Goal: Information Seeking & Learning: Understand process/instructions

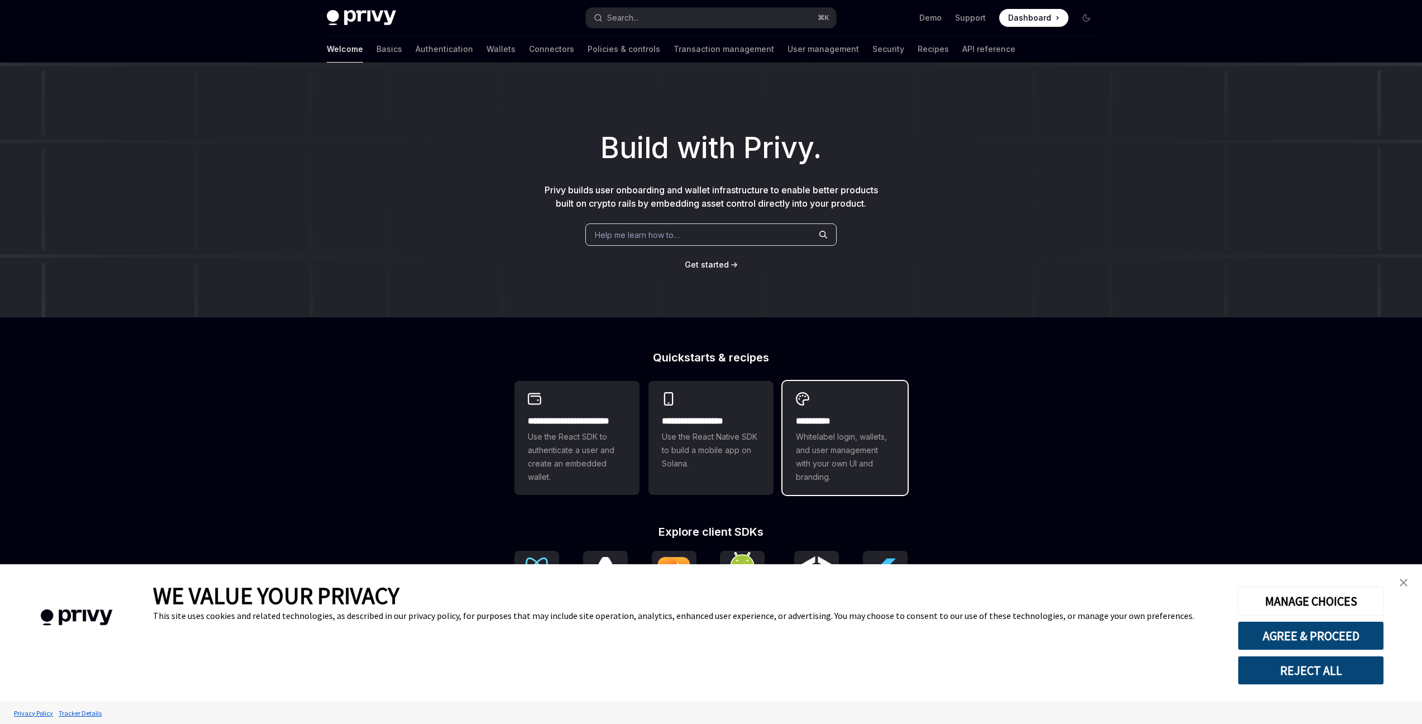
scroll to position [164, 0]
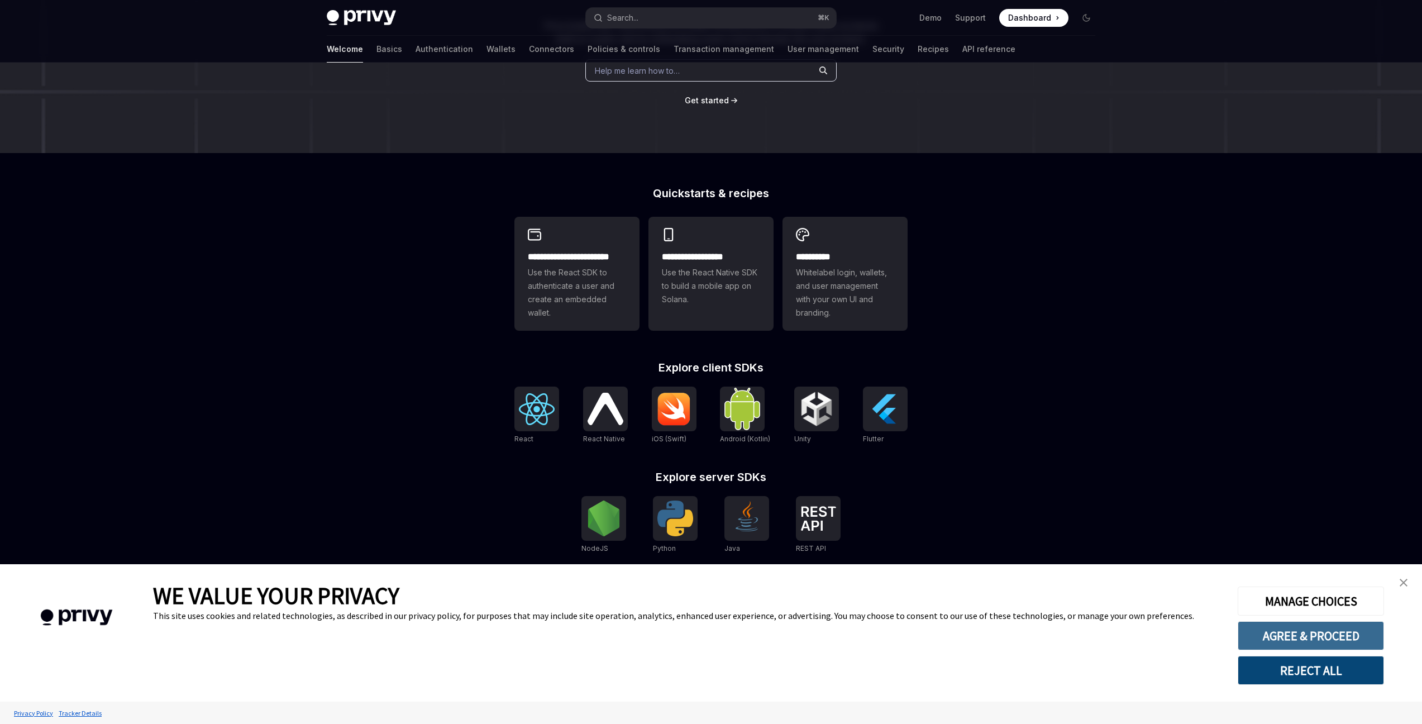
click at [1291, 637] on button "AGREE & PROCEED" at bounding box center [1310, 635] width 146 height 29
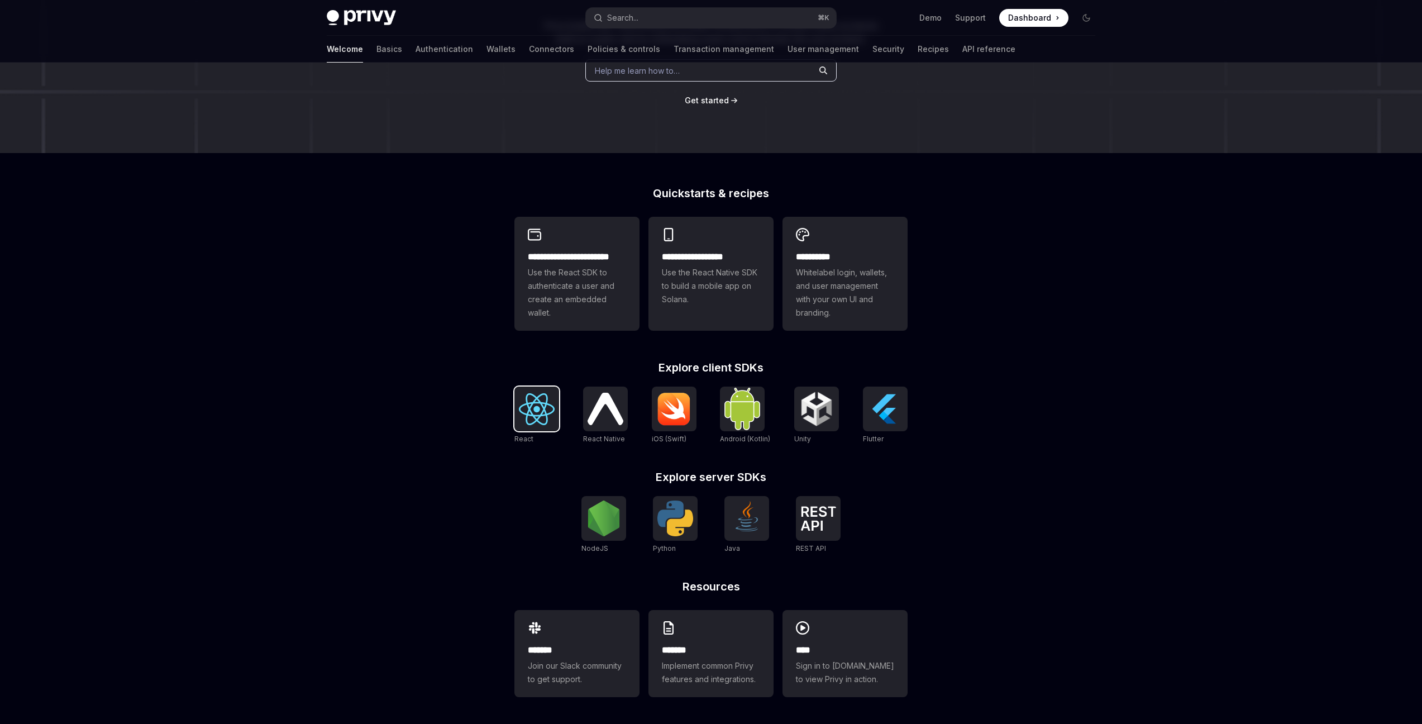
click at [539, 416] on img at bounding box center [537, 409] width 36 height 32
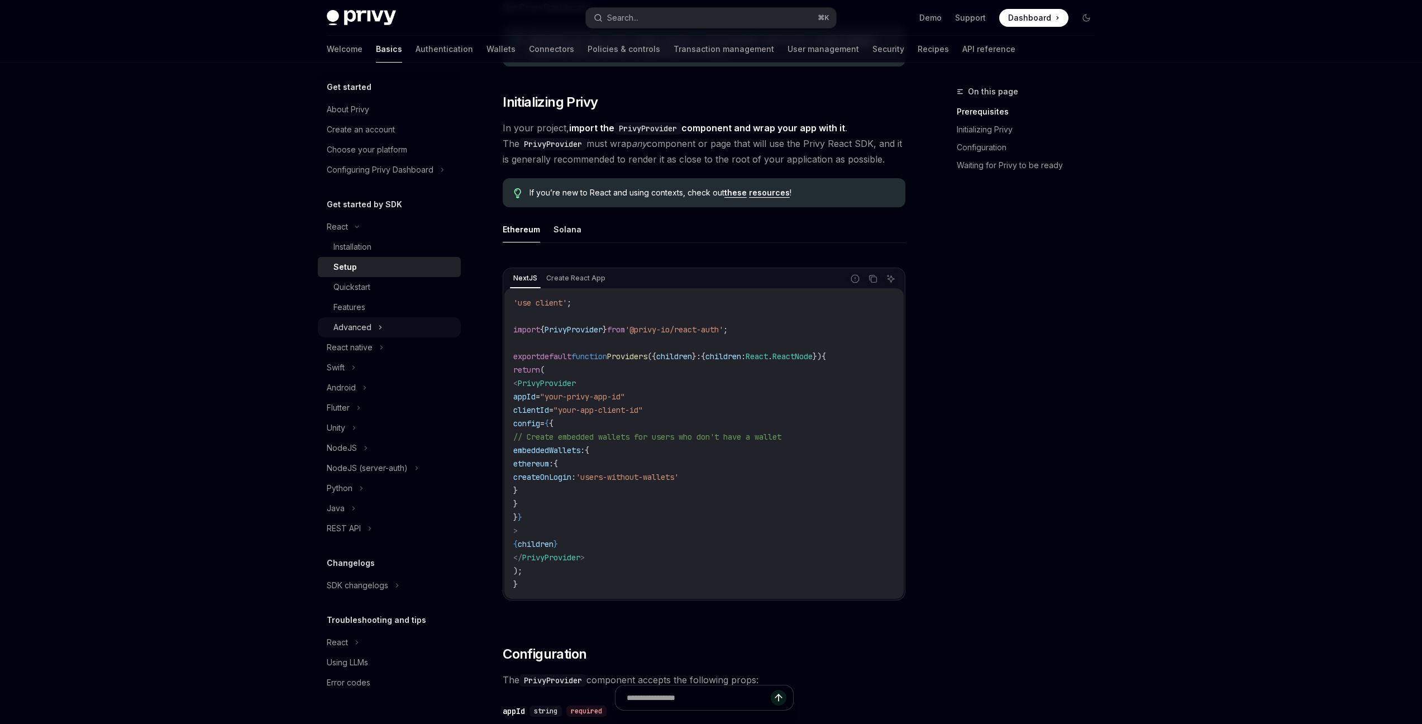
click at [366, 326] on div "Advanced" at bounding box center [352, 327] width 38 height 13
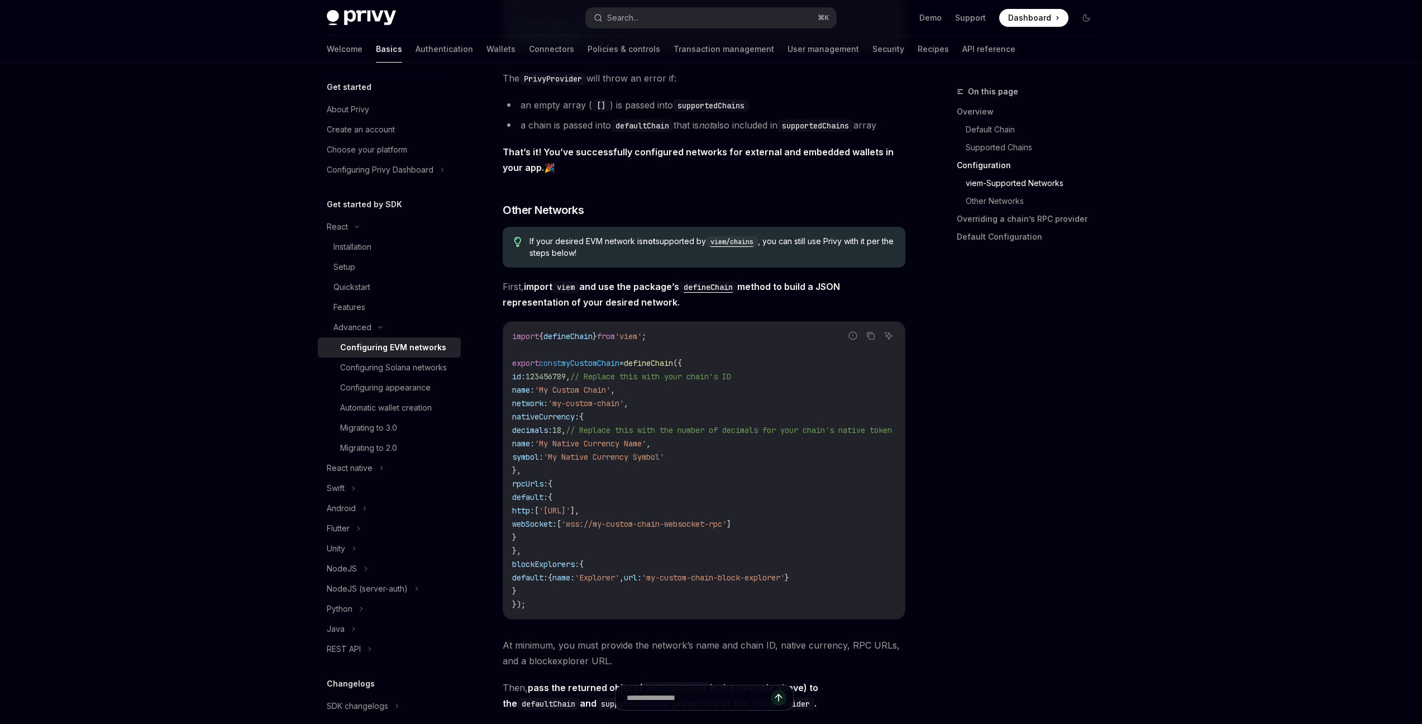
scroll to position [1722, 0]
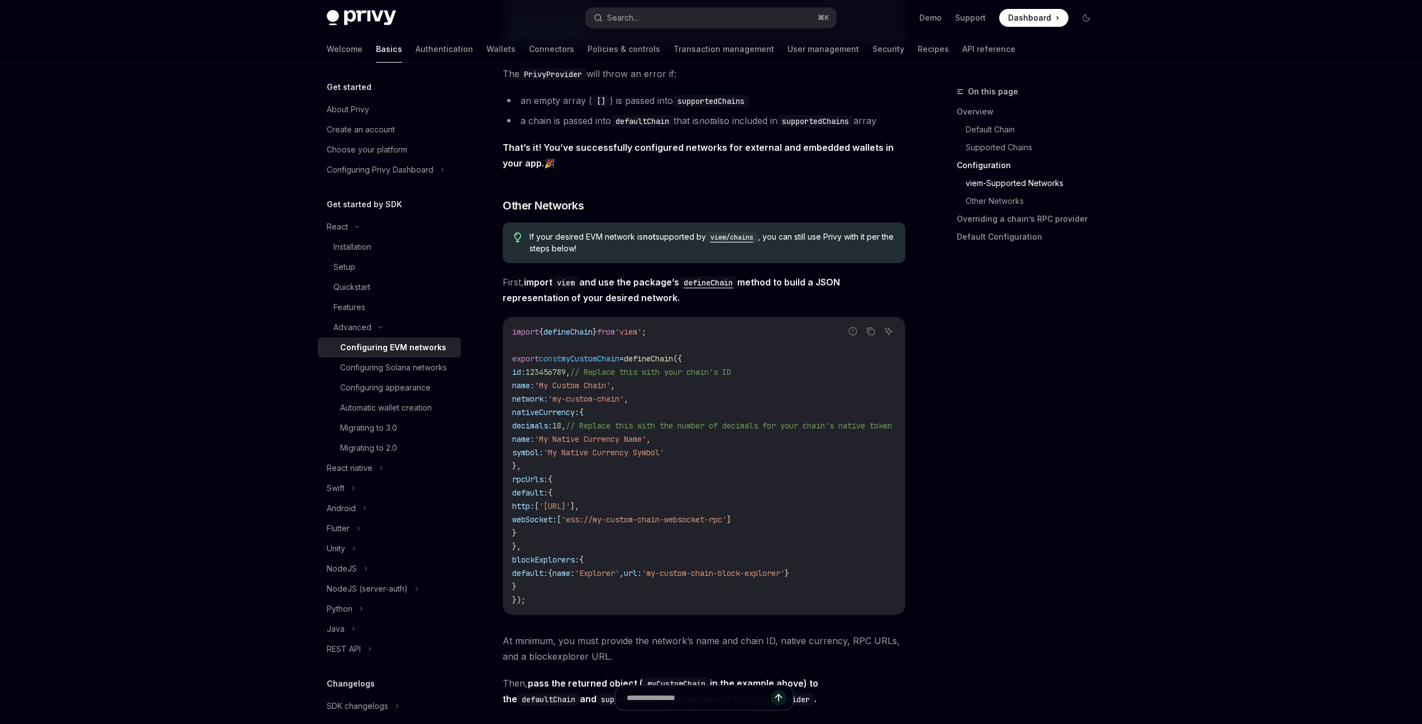
click at [568, 285] on code "viem" at bounding box center [565, 282] width 27 height 12
click at [657, 295] on strong "import viem and use the package’s defineChain method to build a JSON representa…" at bounding box center [671, 289] width 337 height 27
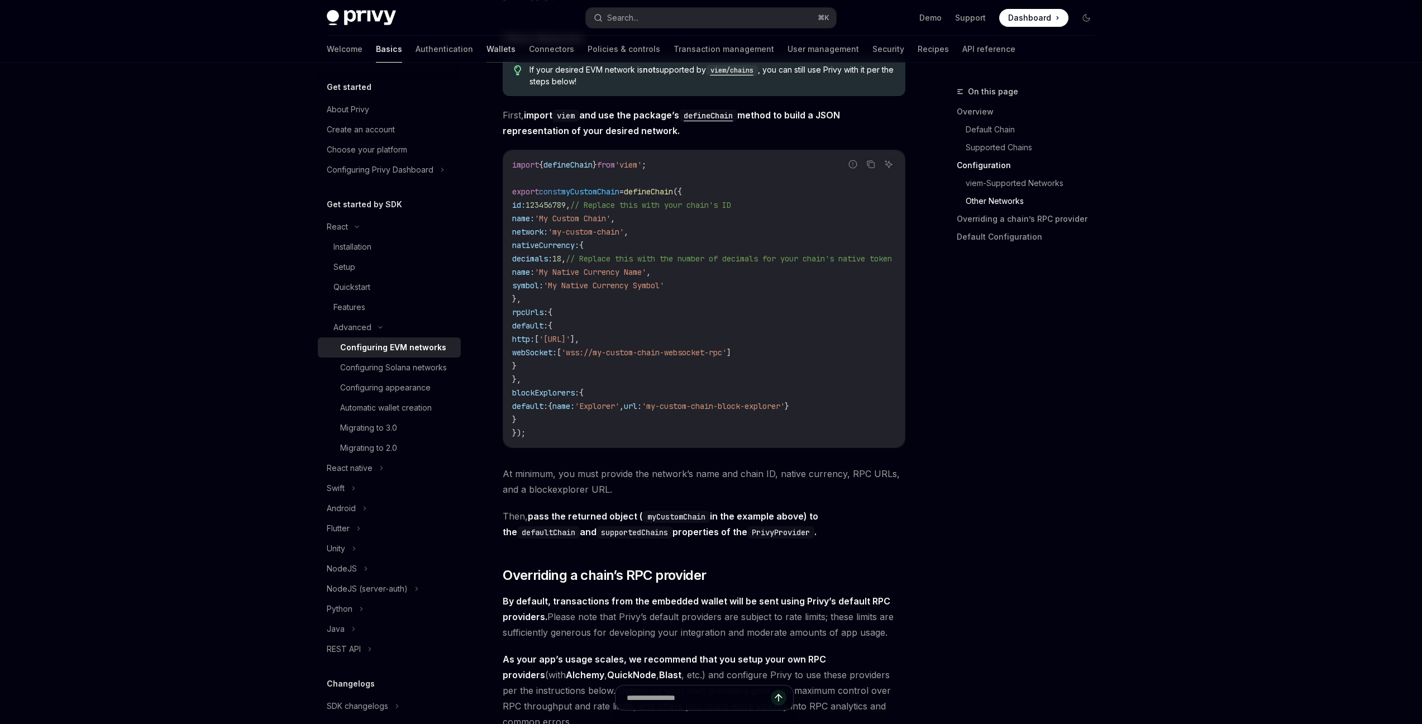
click at [486, 49] on link "Wallets" at bounding box center [500, 49] width 29 height 27
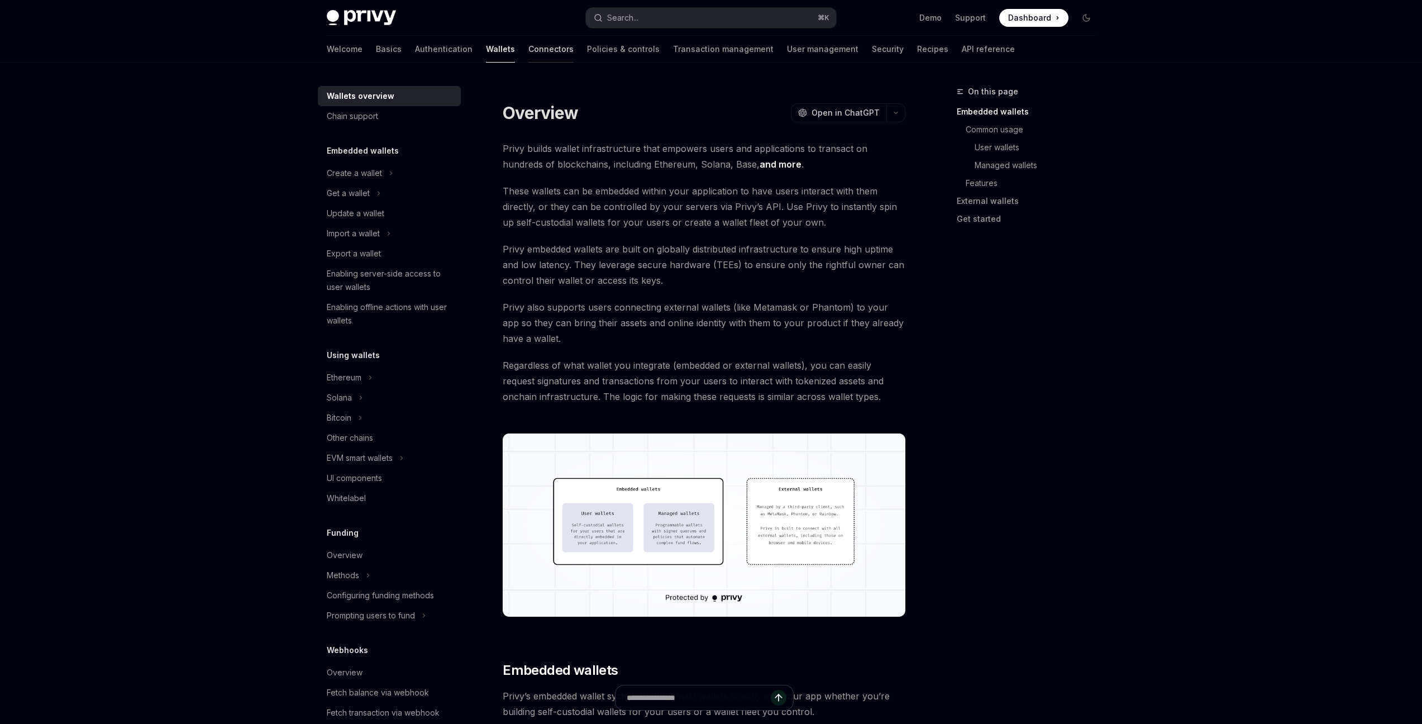
click at [528, 37] on link "Connectors" at bounding box center [550, 49] width 45 height 27
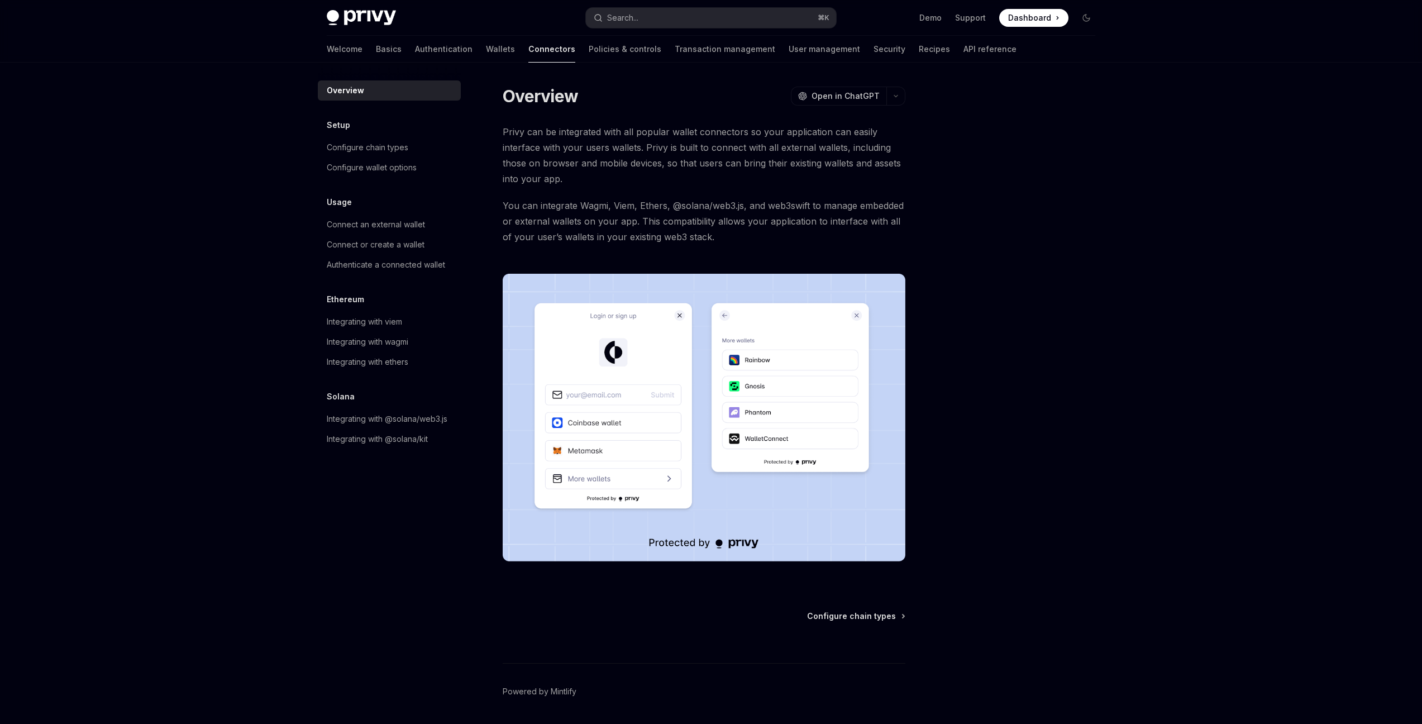
click at [518, 149] on span "Privy can be integrated with all popular wallet connectors so your application …" at bounding box center [704, 155] width 403 height 63
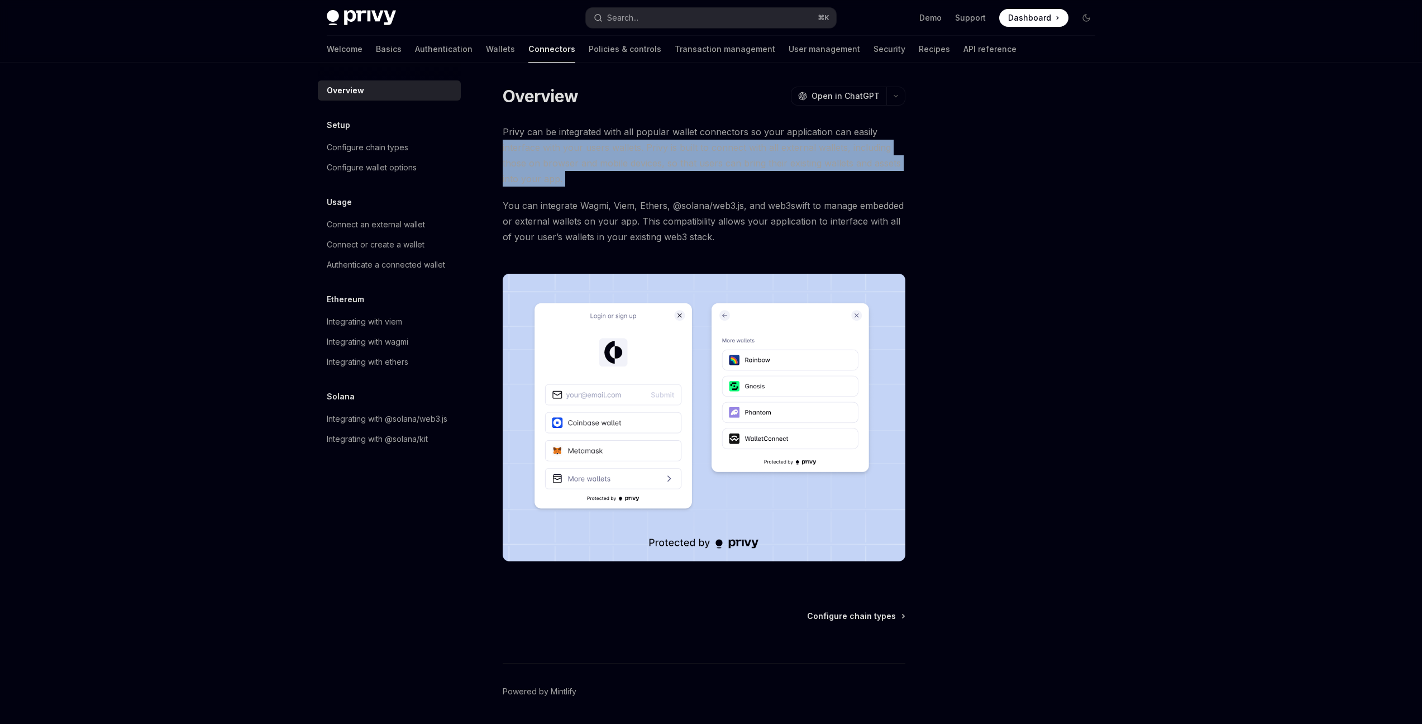
drag, startPoint x: 518, startPoint y: 149, endPoint x: 869, endPoint y: 180, distance: 352.6
click at [869, 180] on span "Privy can be integrated with all popular wallet connectors so your application …" at bounding box center [704, 155] width 403 height 63
click at [862, 181] on span "Privy can be integrated with all popular wallet connectors so your application …" at bounding box center [704, 155] width 403 height 63
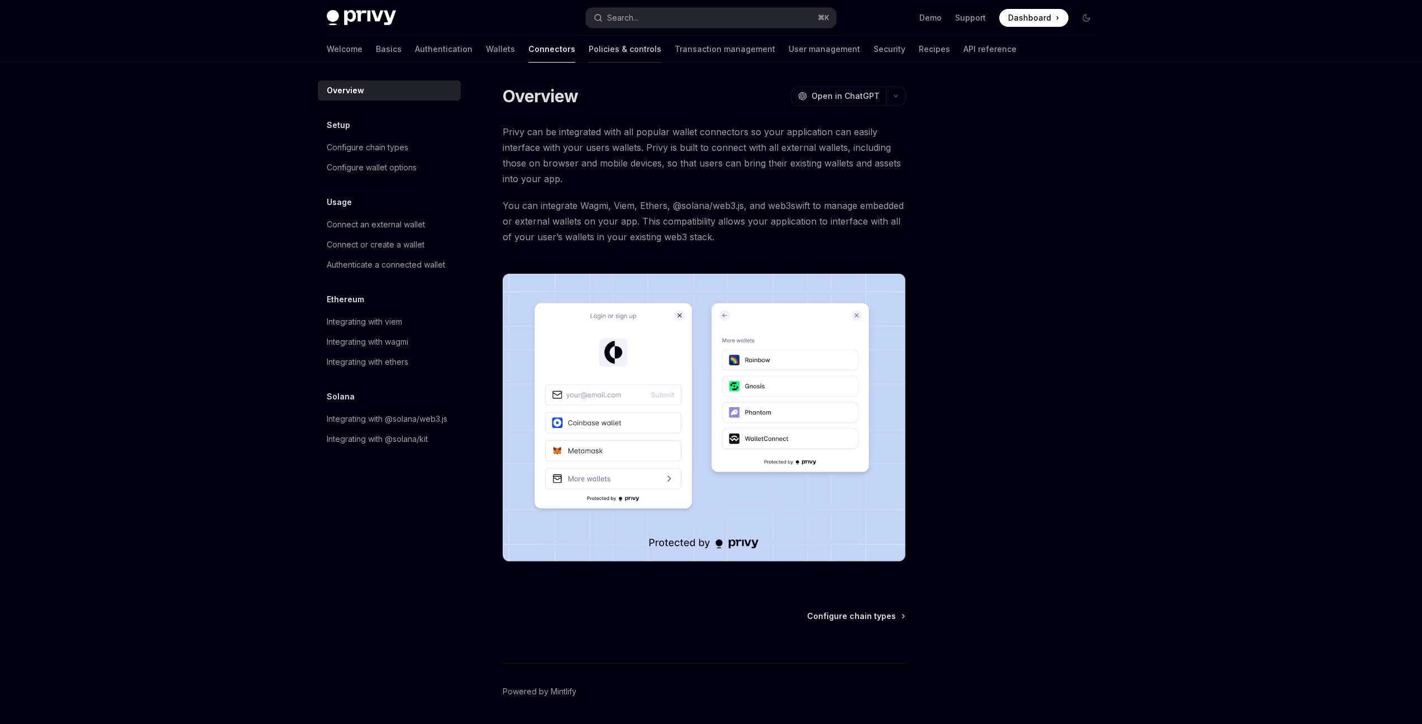
click at [589, 56] on link "Policies & controls" at bounding box center [625, 49] width 73 height 27
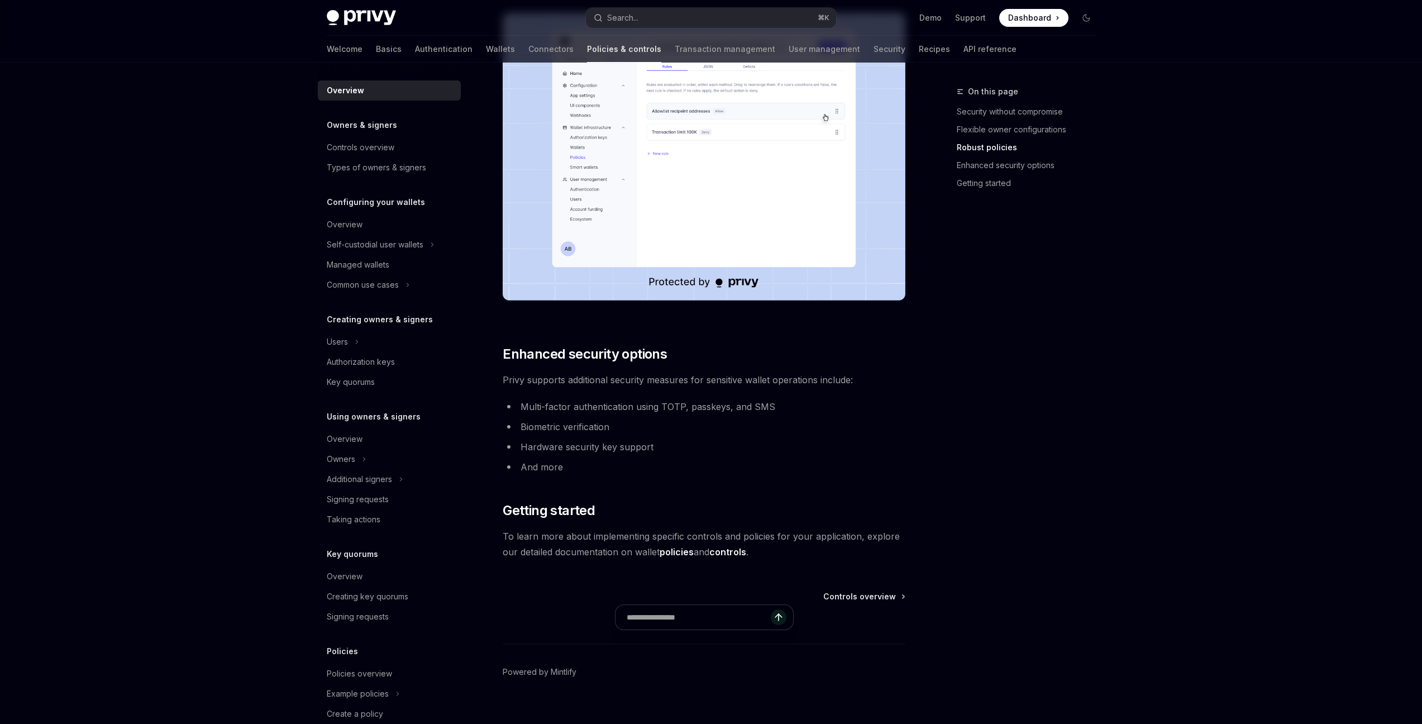
scroll to position [737, 0]
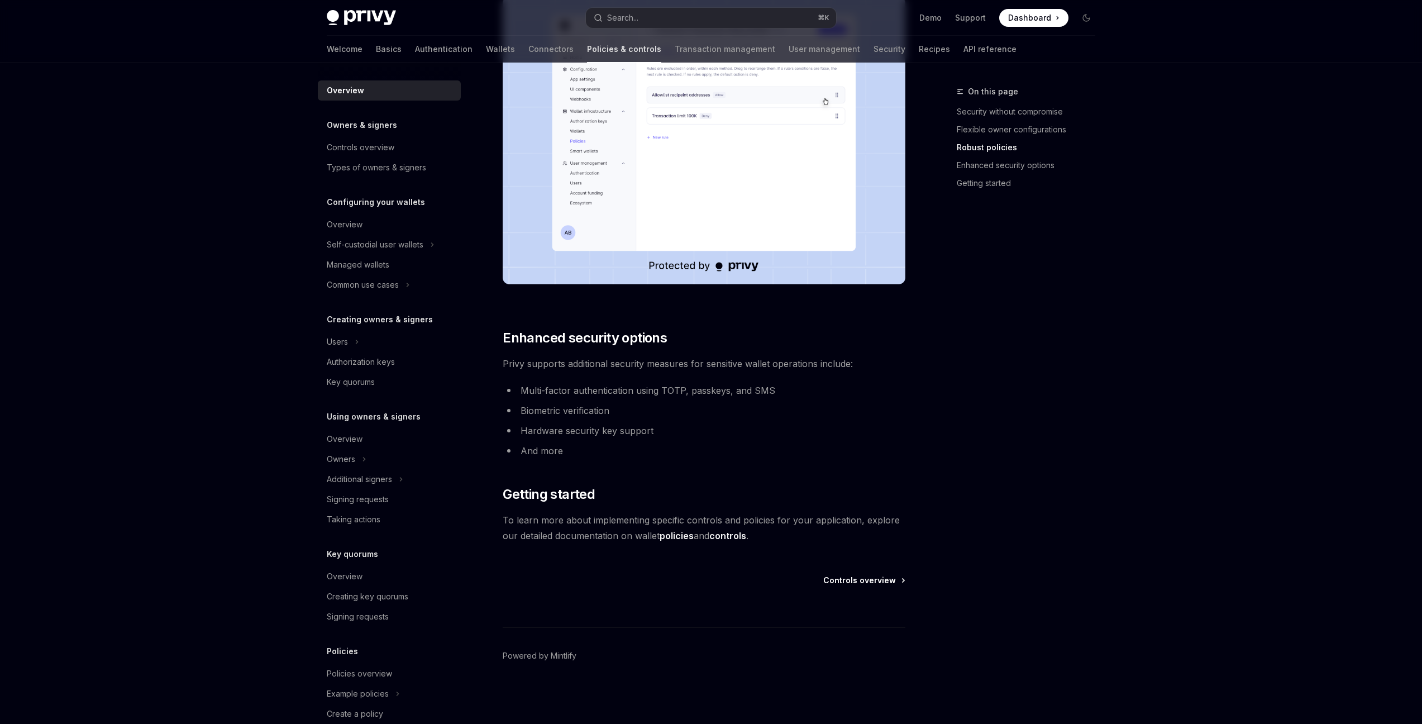
click at [878, 581] on span "Controls overview" at bounding box center [859, 580] width 73 height 11
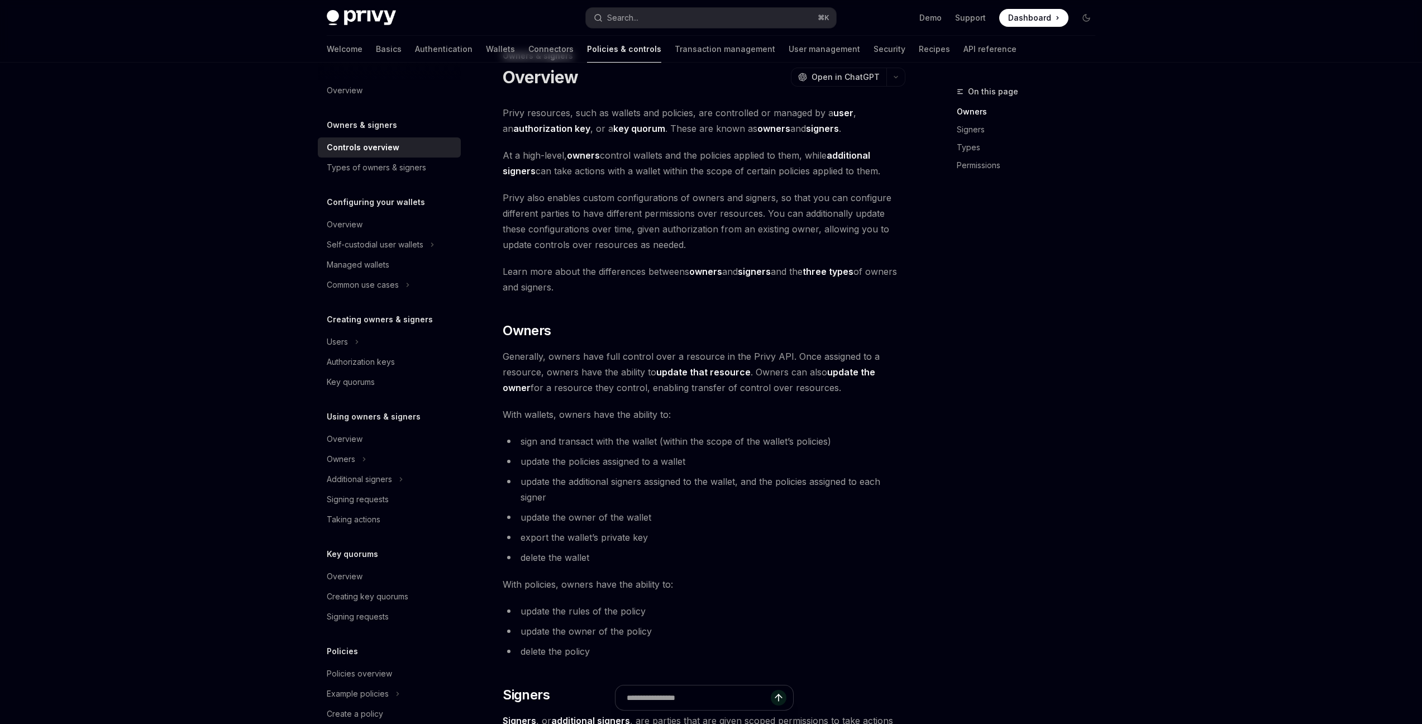
scroll to position [151, 0]
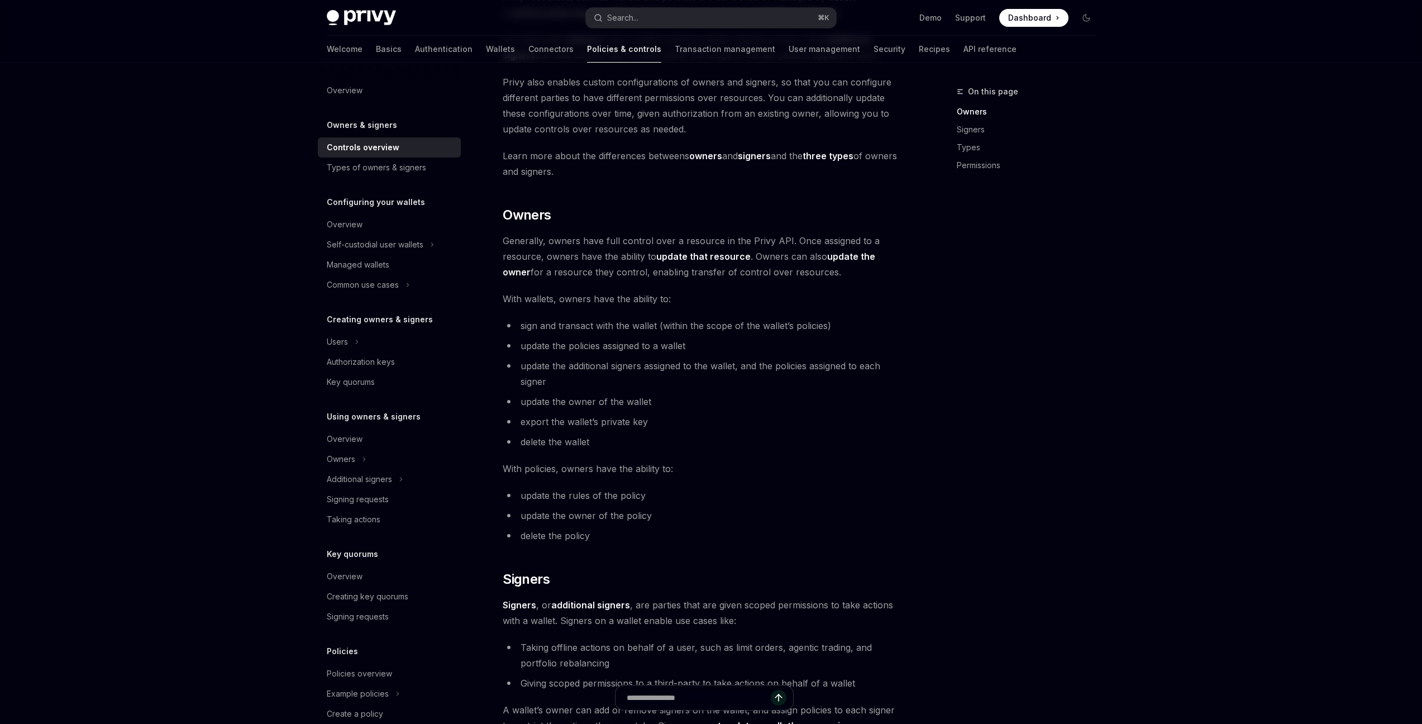
click at [525, 238] on span "Generally, owners have full control over a resource in the Privy API. Once assi…" at bounding box center [704, 256] width 403 height 47
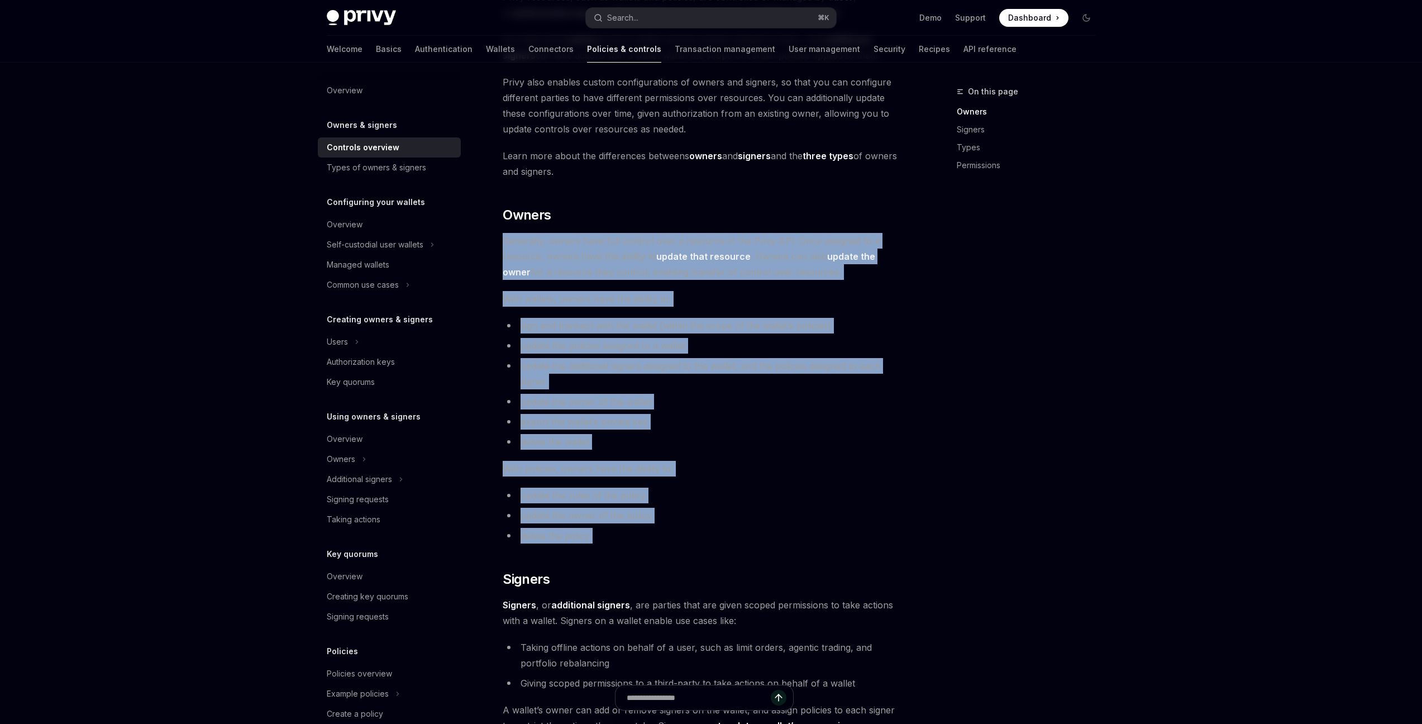
drag, startPoint x: 525, startPoint y: 238, endPoint x: 592, endPoint y: 530, distance: 299.2
click at [592, 530] on div "Privy resources, such as wallets and policies, are controlled or managed by a u…" at bounding box center [704, 542] width 403 height 1106
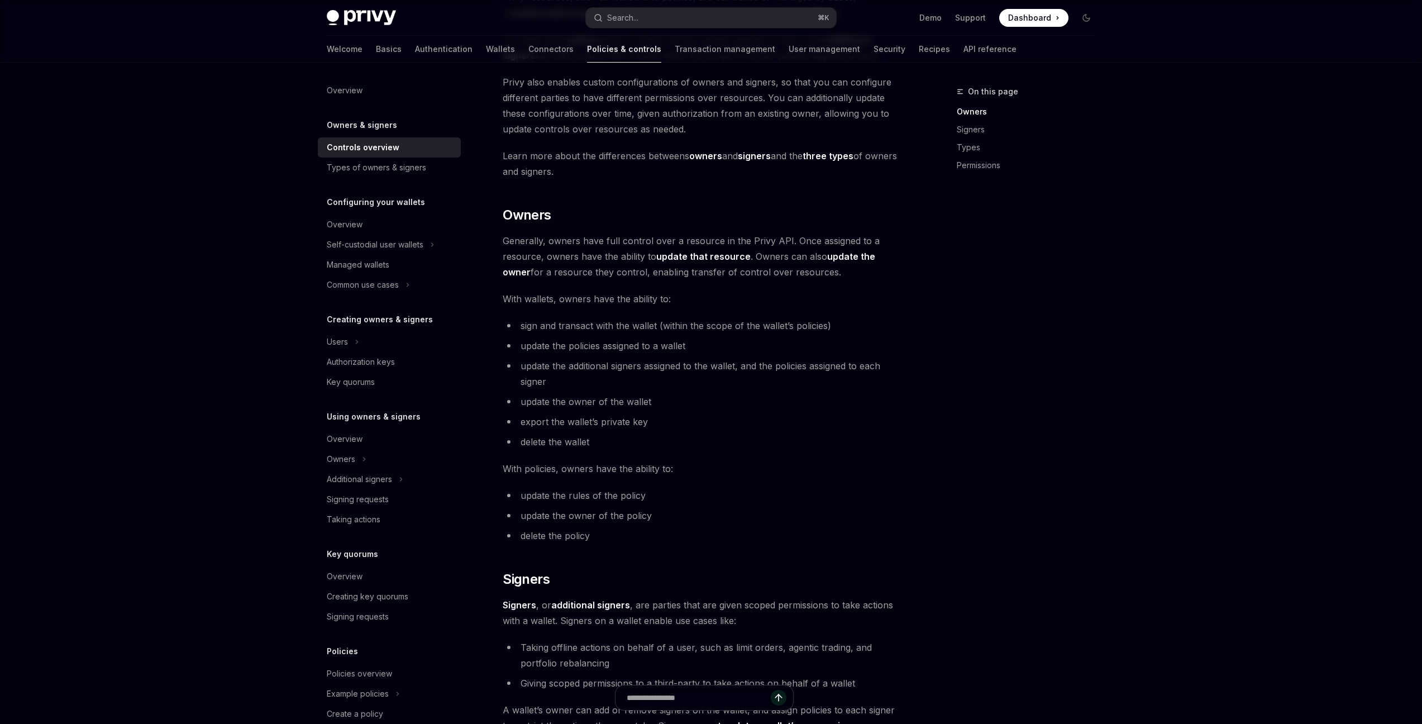
click at [646, 545] on div "Privy resources, such as wallets and policies, are controlled or managed by a u…" at bounding box center [704, 542] width 403 height 1106
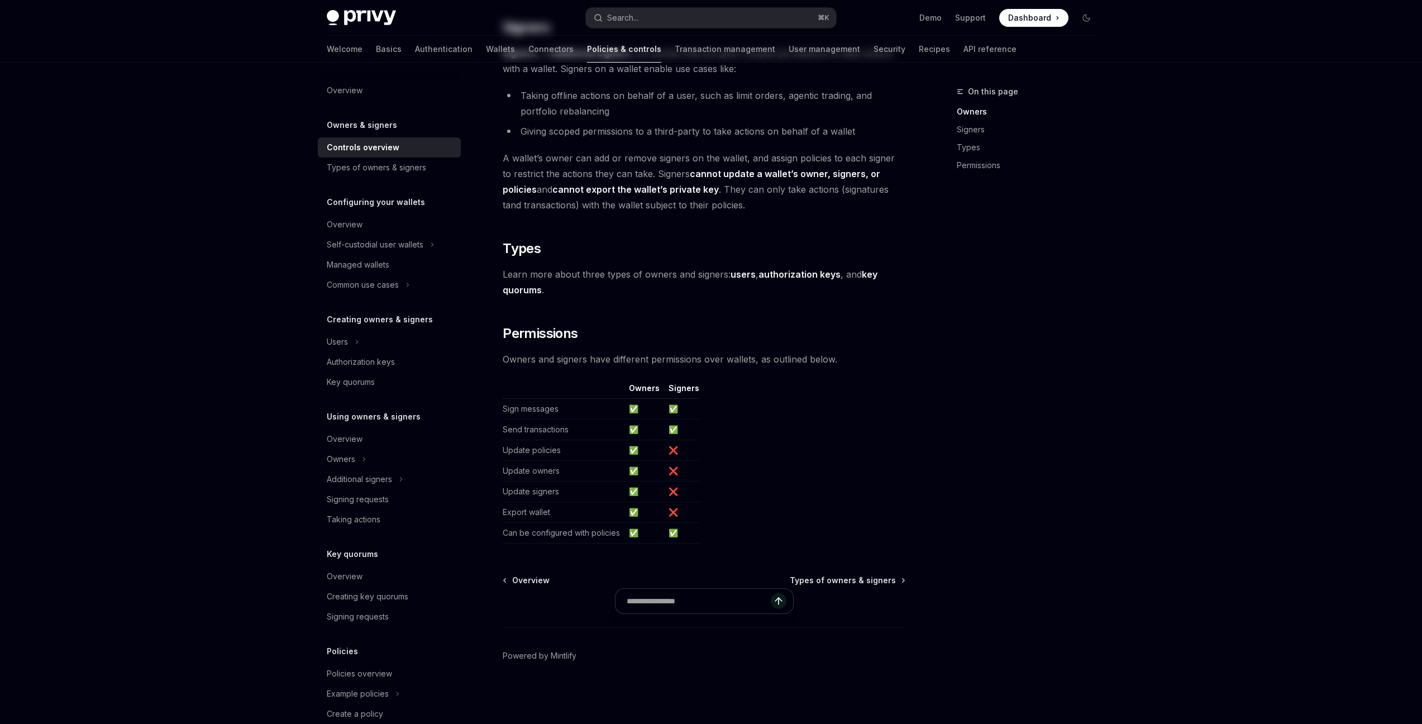
scroll to position [0, 0]
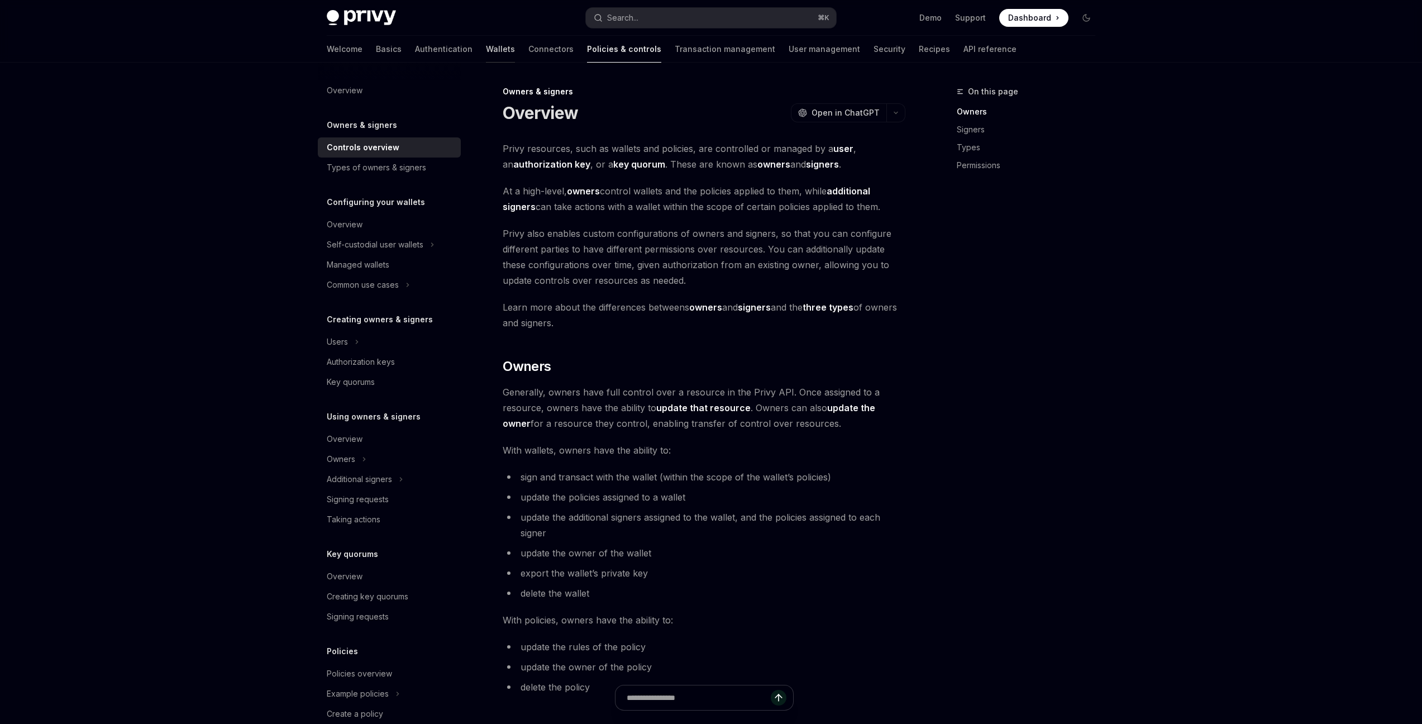
click at [486, 44] on link "Wallets" at bounding box center [500, 49] width 29 height 27
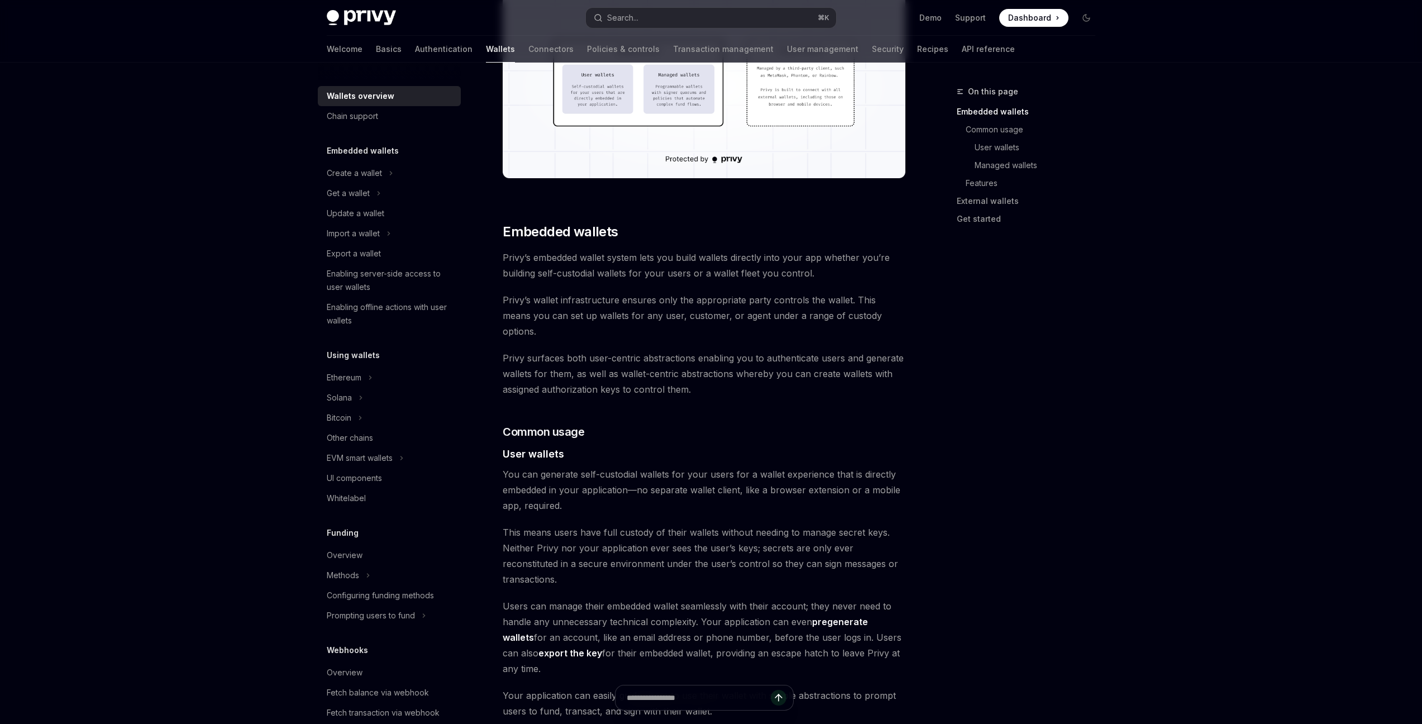
scroll to position [464, 0]
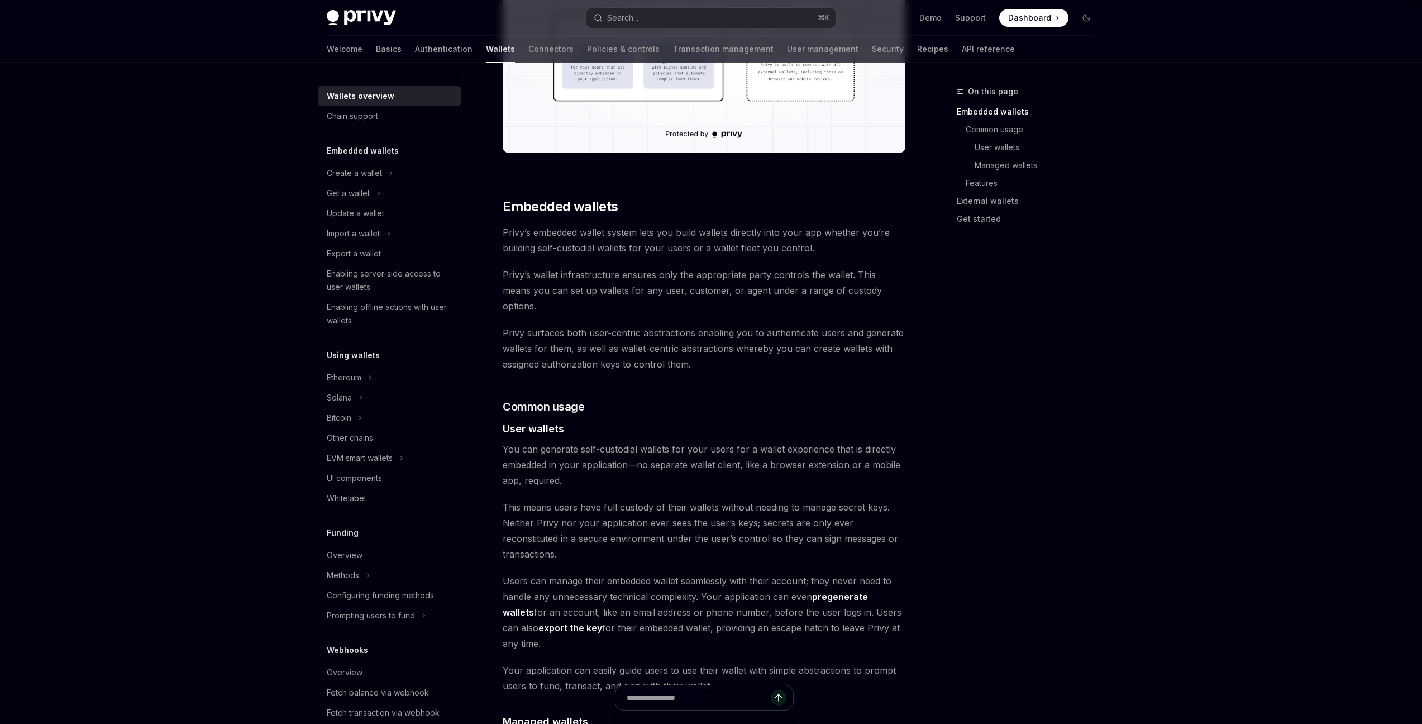
click at [536, 235] on span "Privy’s embedded wallet system lets you build wallets directly into your app wh…" at bounding box center [704, 239] width 403 height 31
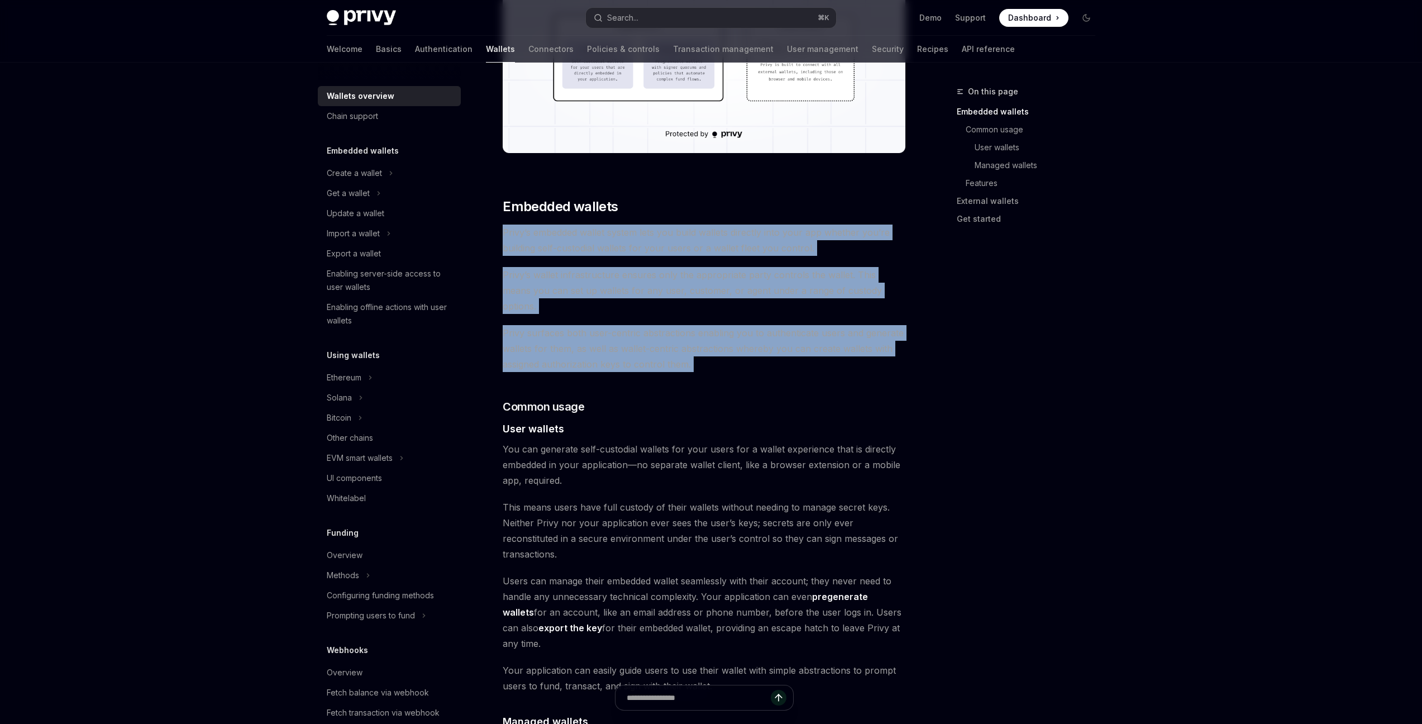
drag, startPoint x: 536, startPoint y: 235, endPoint x: 628, endPoint y: 336, distance: 136.8
click at [604, 330] on div "Privy builds wallet infrastructure that empowers users and applications to tran…" at bounding box center [704, 681] width 403 height 2008
click at [651, 342] on span "Privy surfaces both user-centric abstractions enabling you to authenticate user…" at bounding box center [704, 348] width 403 height 47
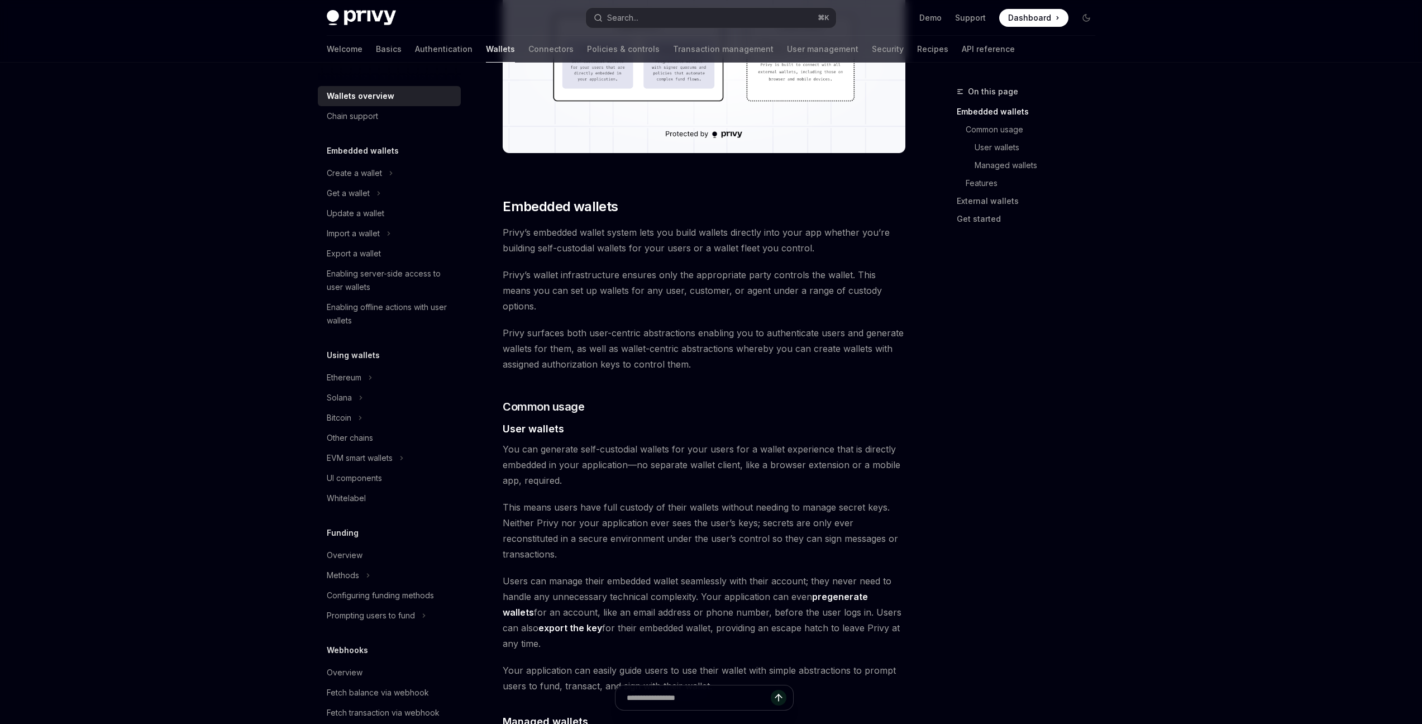
click at [651, 343] on span "Privy surfaces both user-centric abstractions enabling you to authenticate user…" at bounding box center [704, 348] width 403 height 47
click at [740, 342] on span "Privy surfaces both user-centric abstractions enabling you to authenticate user…" at bounding box center [704, 348] width 403 height 47
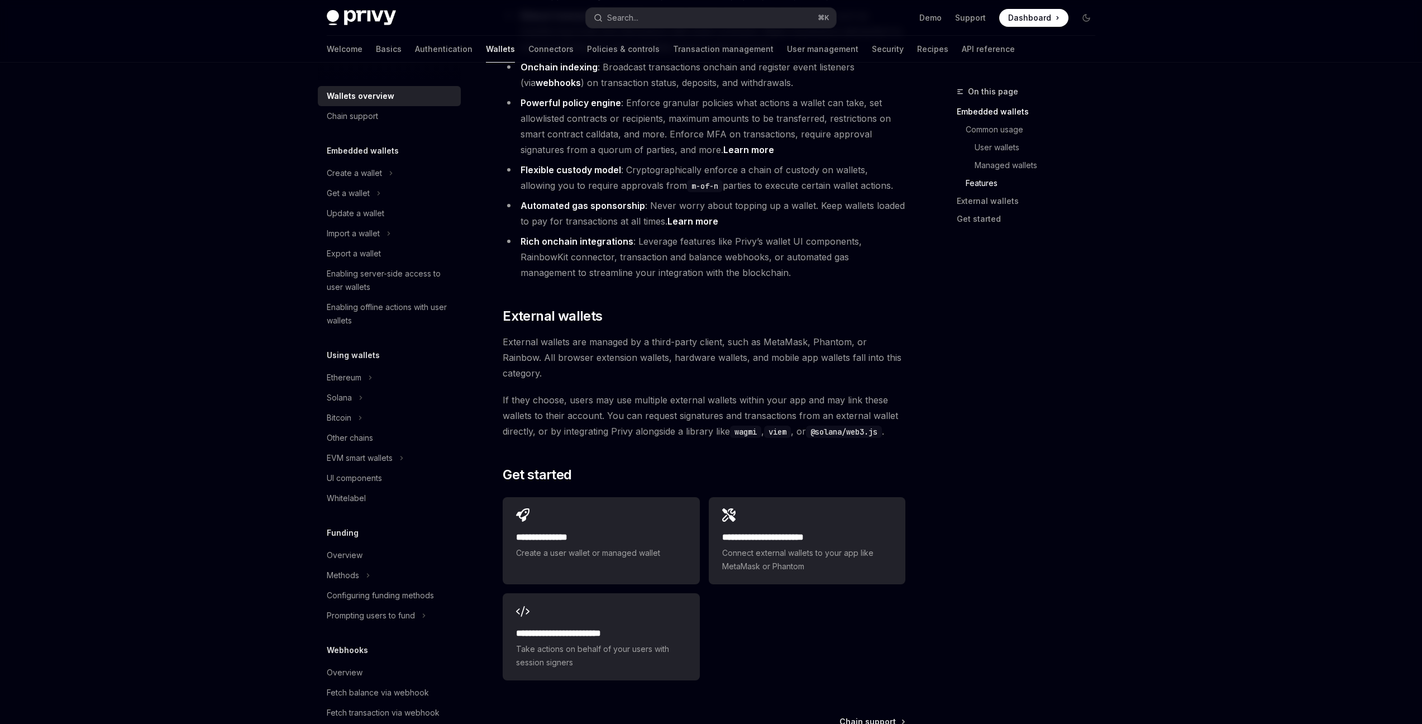
scroll to position [1479, 0]
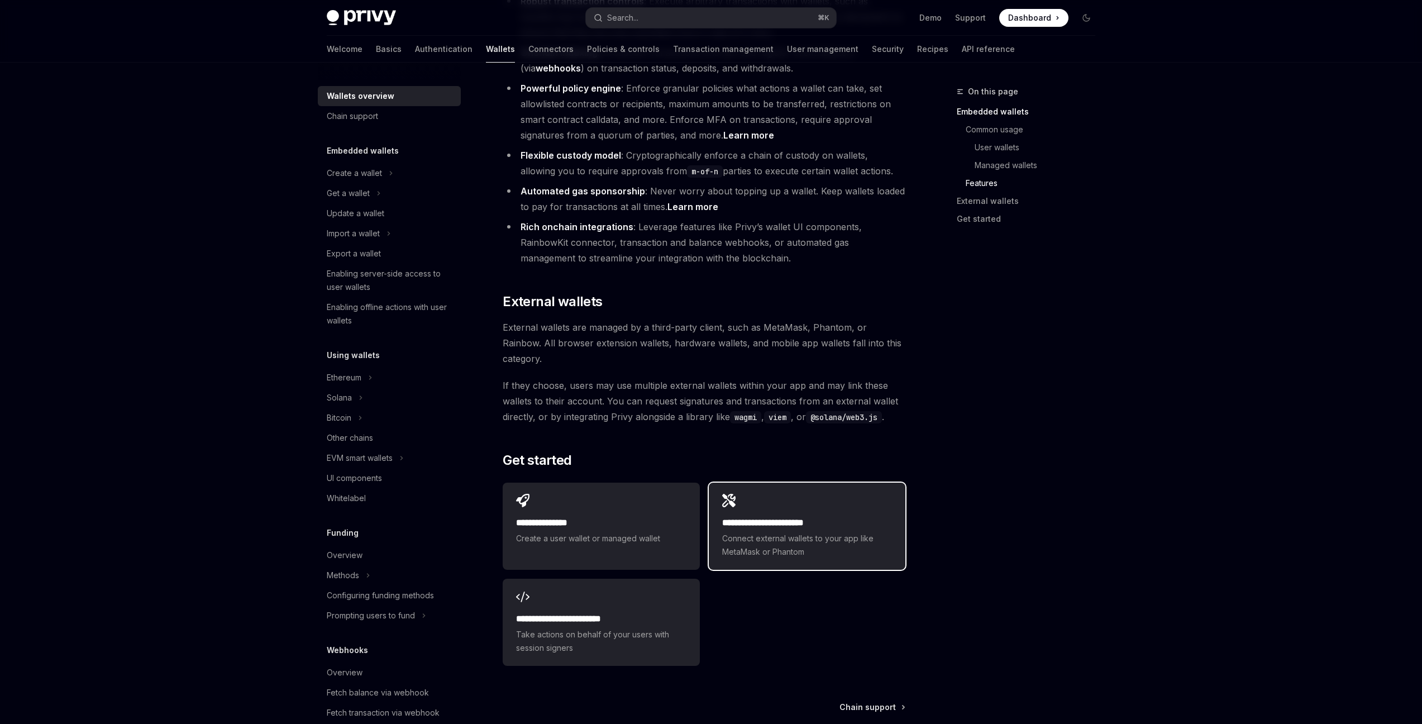
click at [842, 499] on div "**********" at bounding box center [807, 525] width 197 height 87
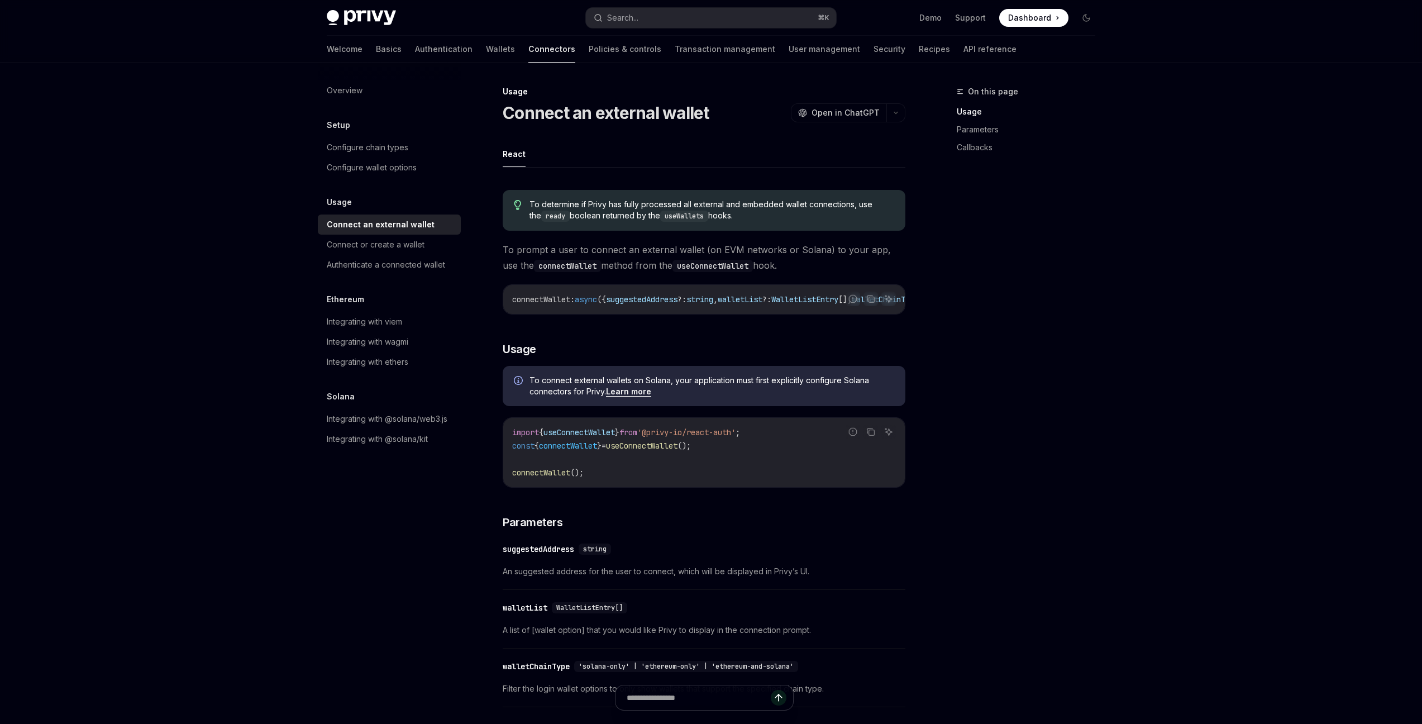
scroll to position [499, 0]
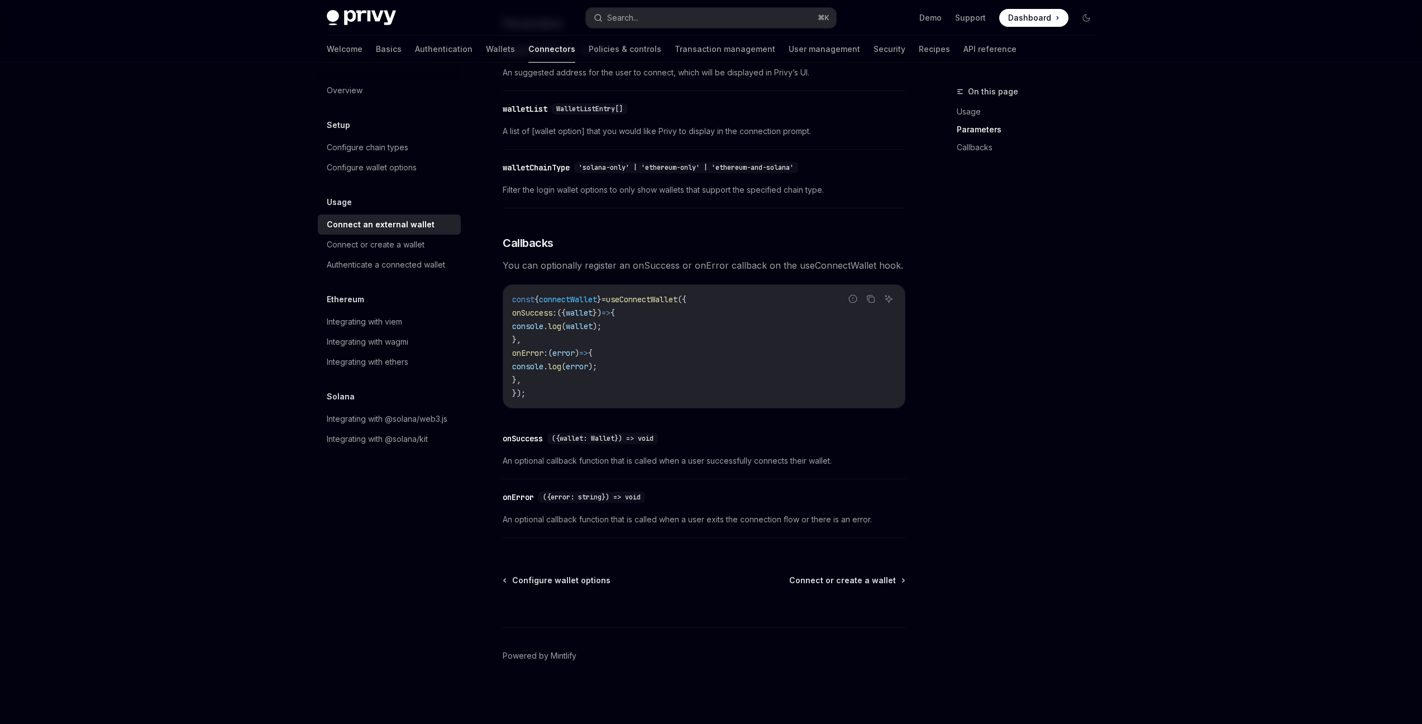
click at [606, 301] on span "=" at bounding box center [603, 299] width 4 height 10
click at [718, 338] on code "const { connectWallet } = useConnectWallet ({ onSuccess : ({ wallet }) => { con…" at bounding box center [704, 346] width 384 height 107
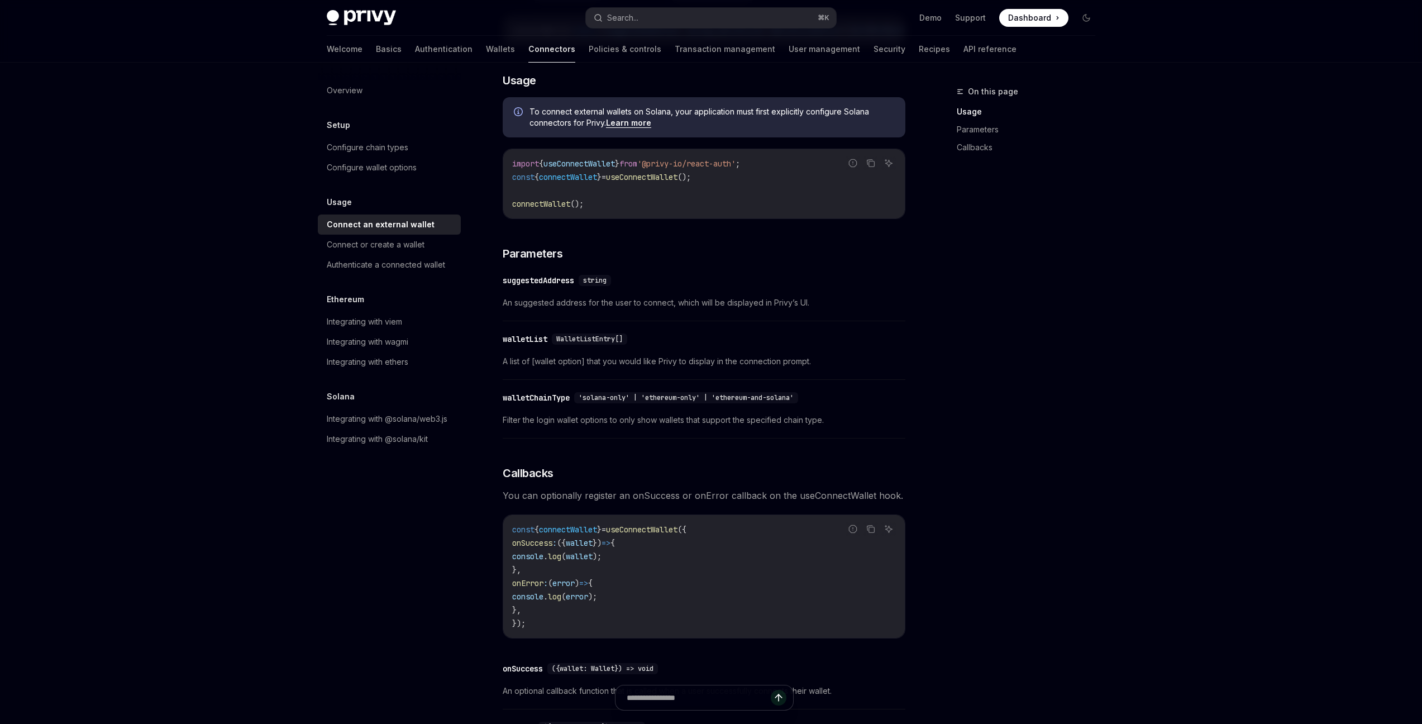
scroll to position [163, 0]
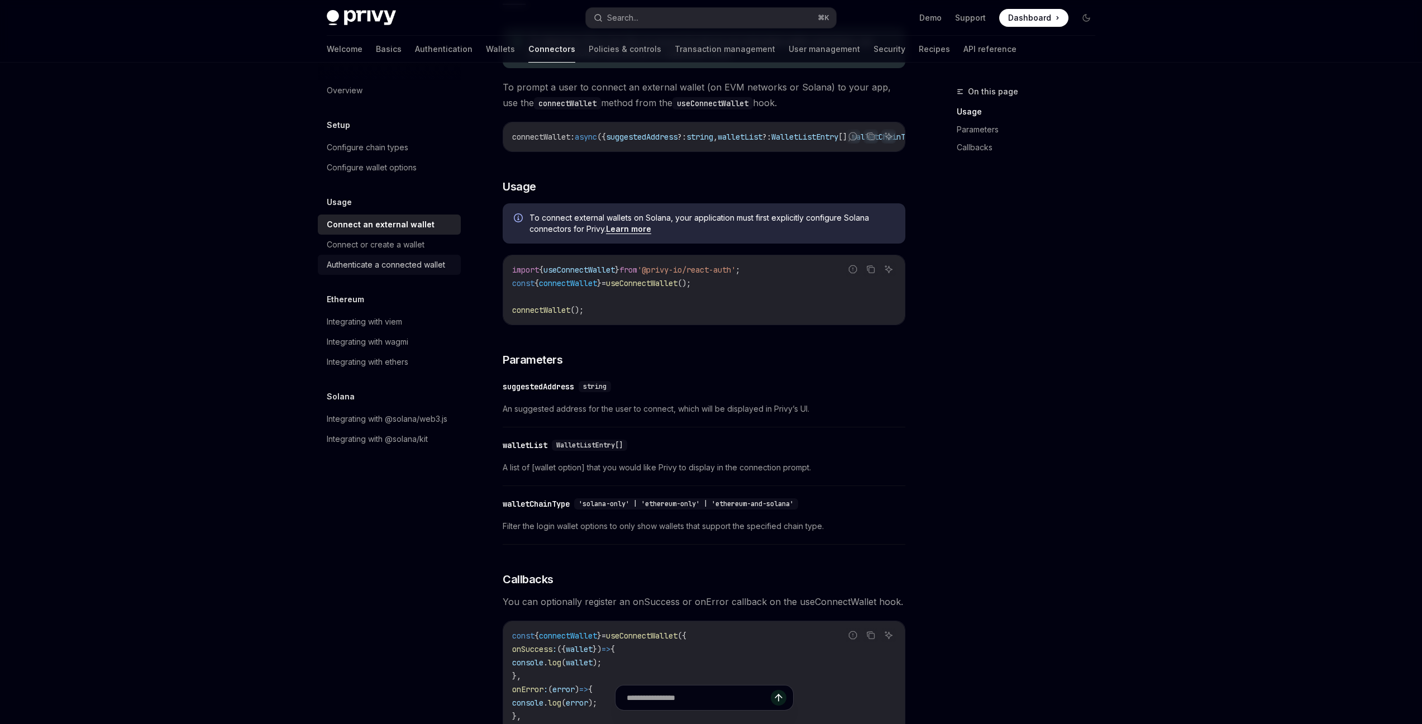
click at [429, 270] on div "Authenticate a connected wallet" at bounding box center [386, 264] width 118 height 13
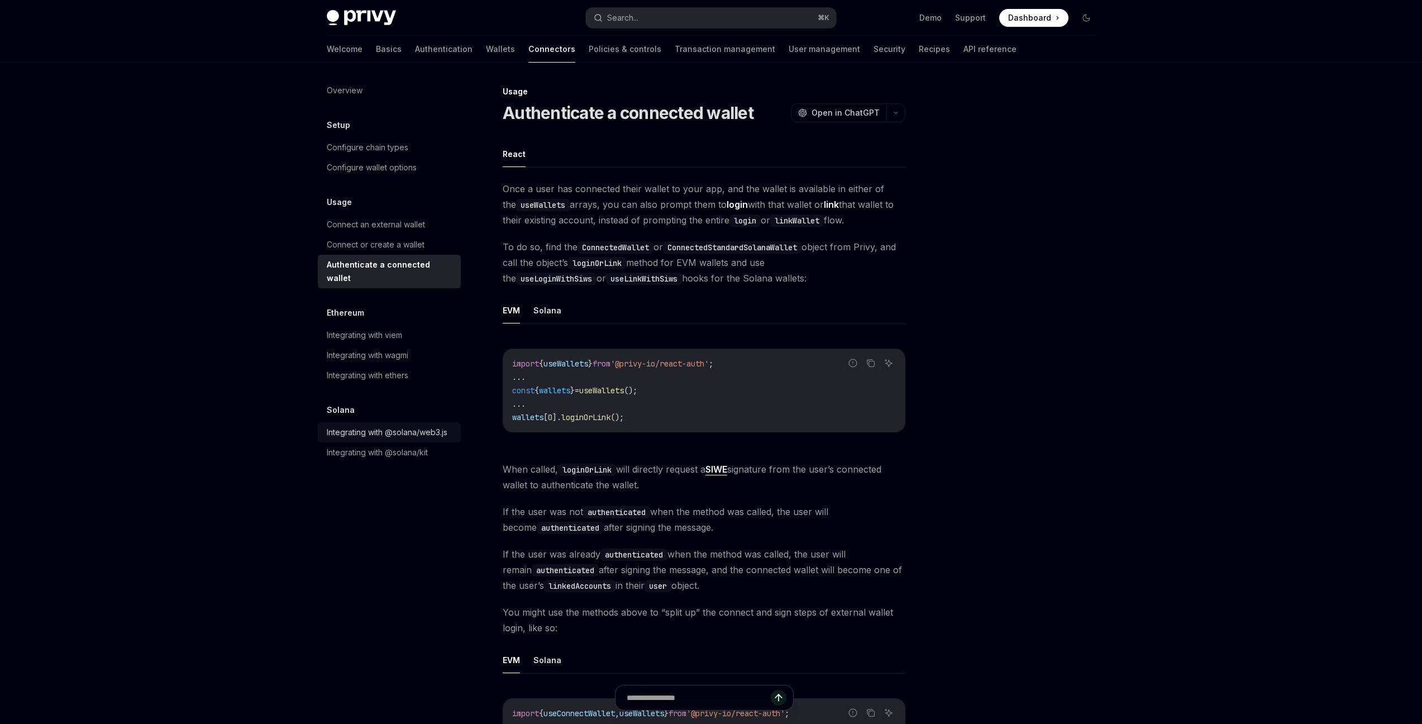
click at [412, 426] on div "Integrating with @solana/web3.js" at bounding box center [387, 432] width 121 height 13
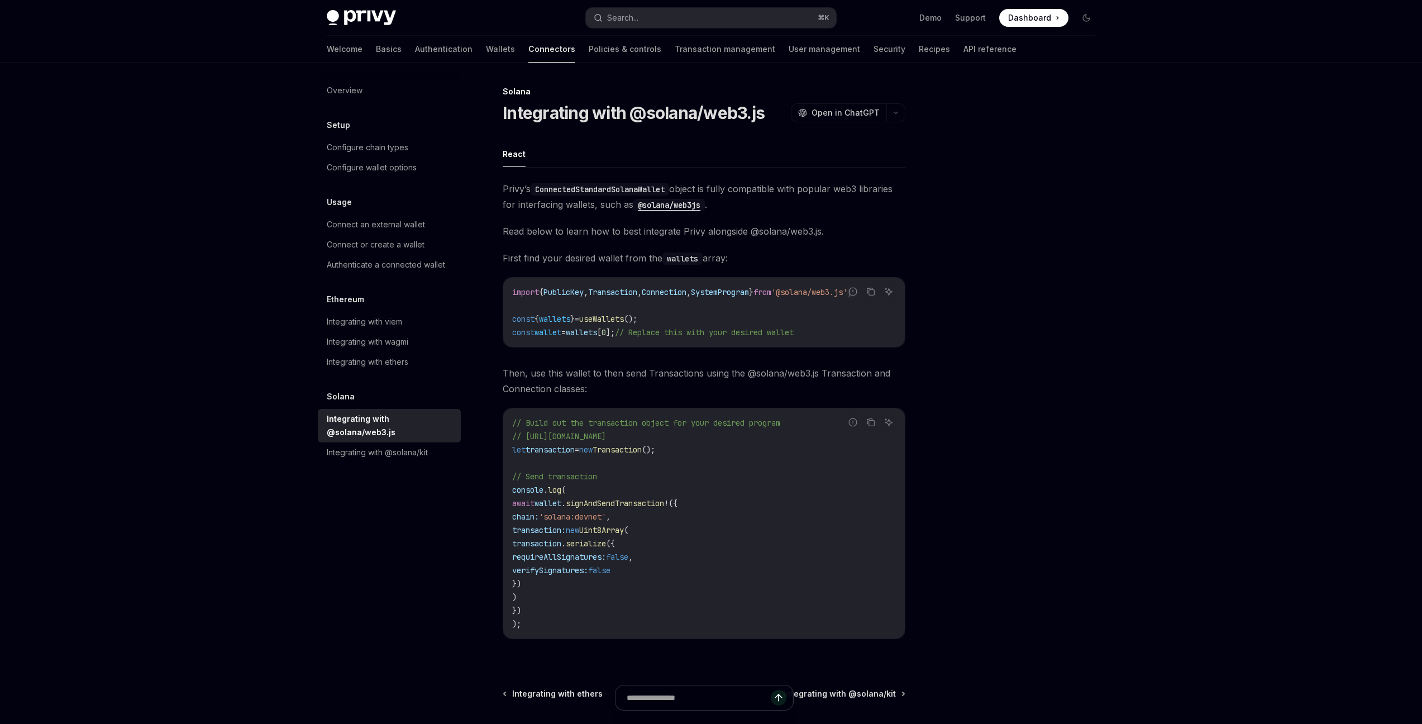
scroll to position [41, 0]
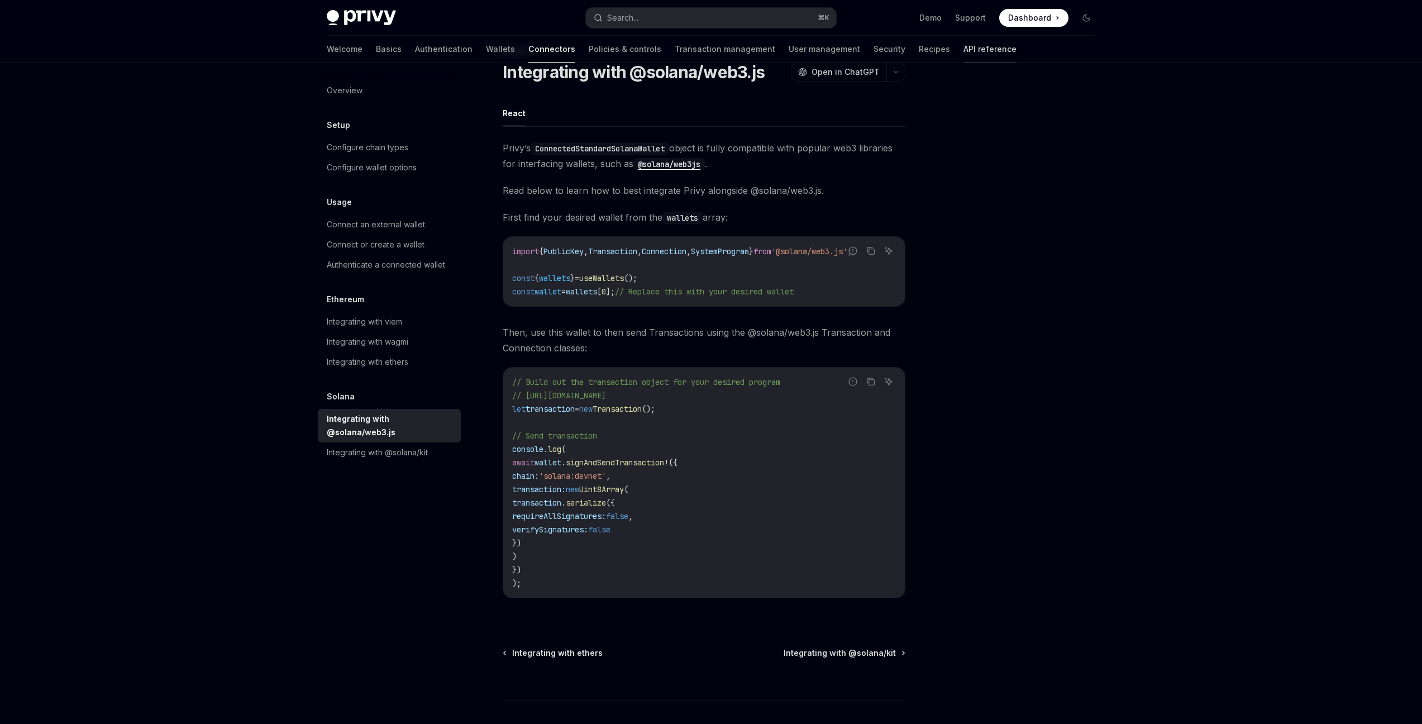
click at [963, 43] on link "API reference" at bounding box center [989, 49] width 53 height 27
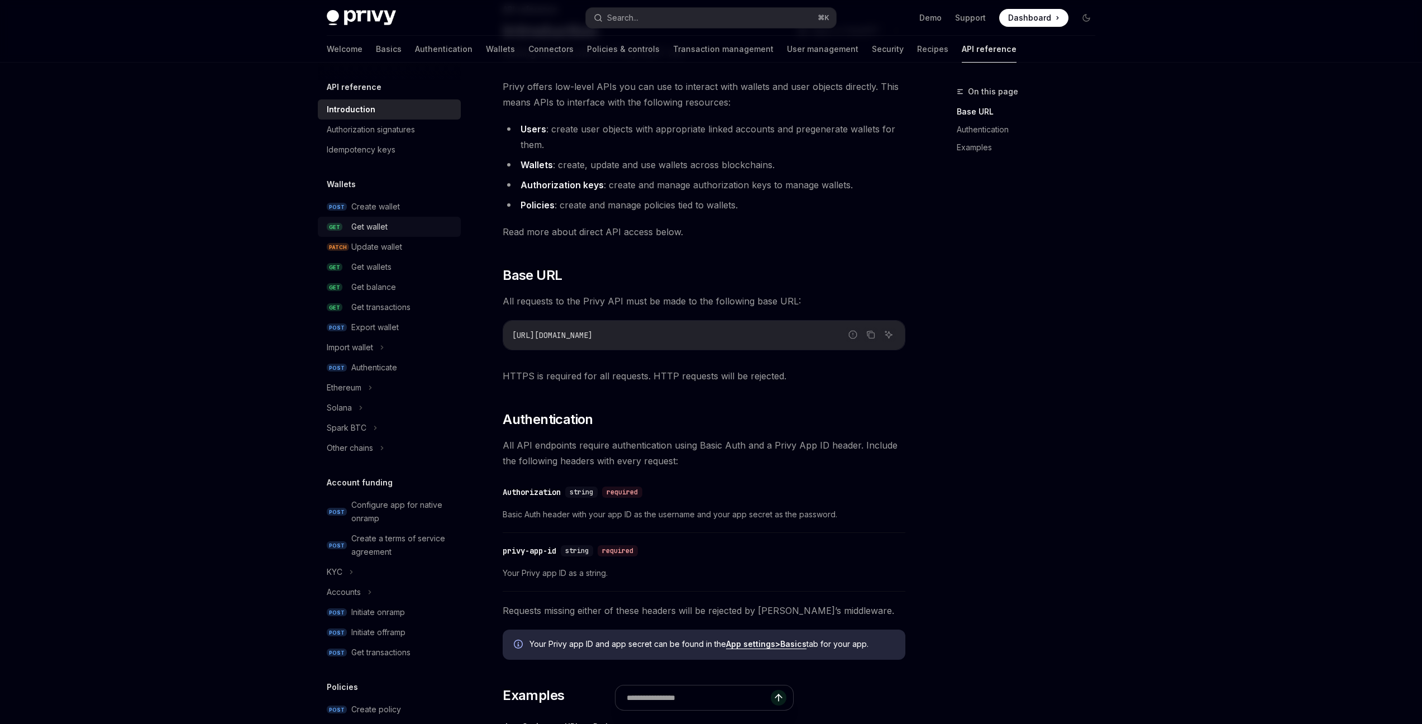
scroll to position [25, 0]
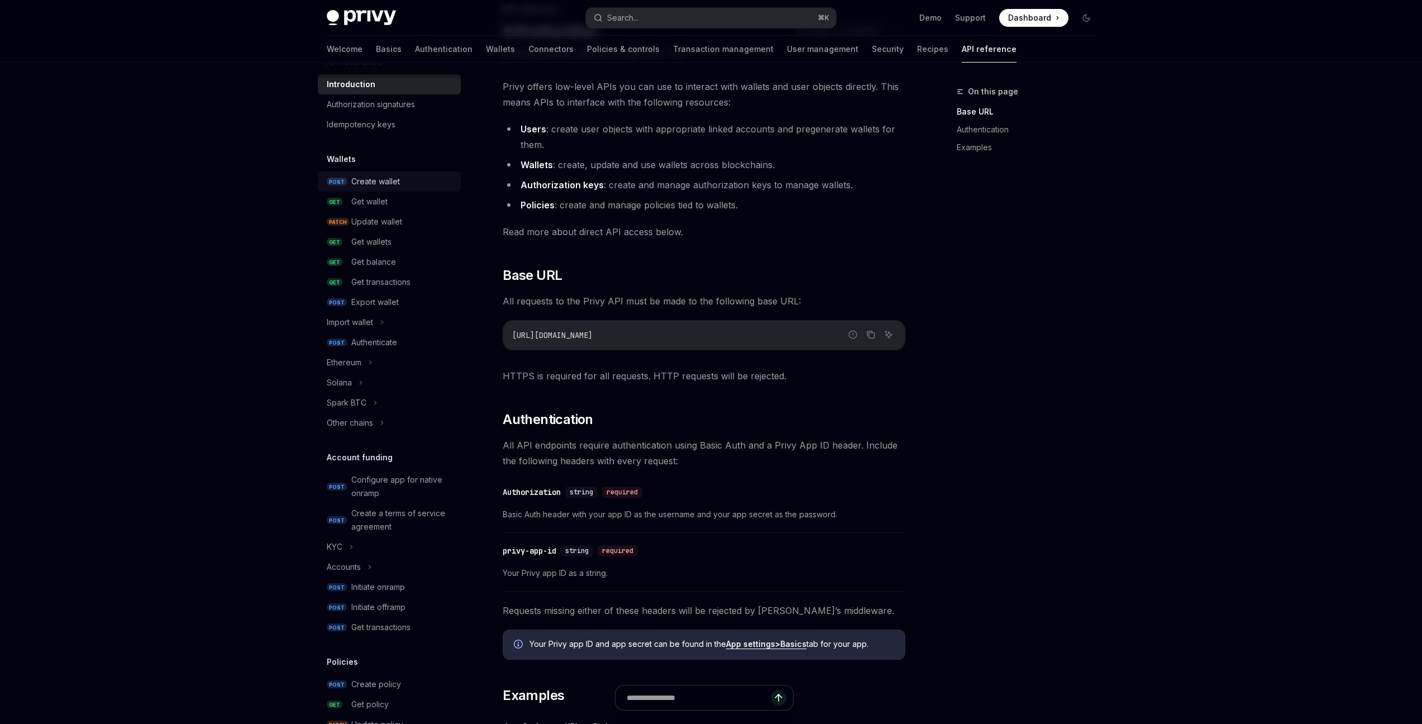
click at [419, 177] on div "Create wallet" at bounding box center [402, 181] width 103 height 13
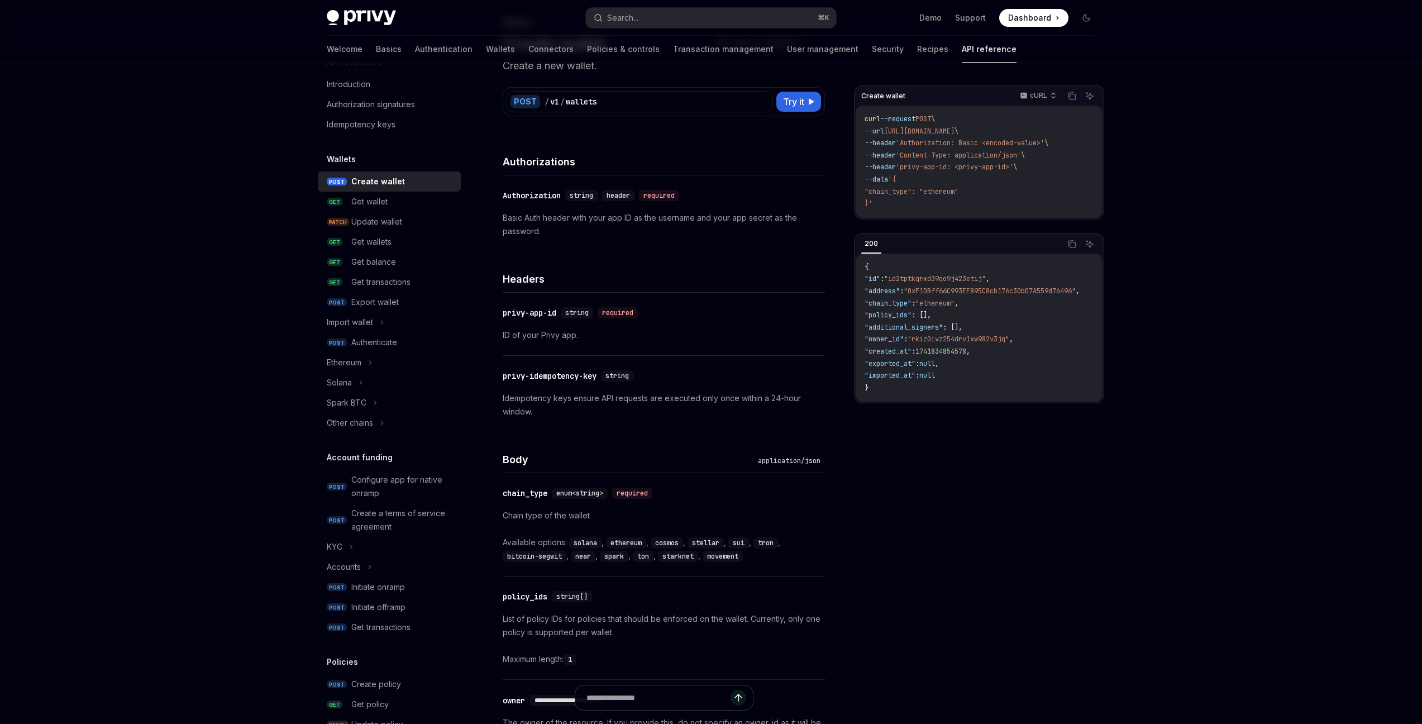
scroll to position [130, 0]
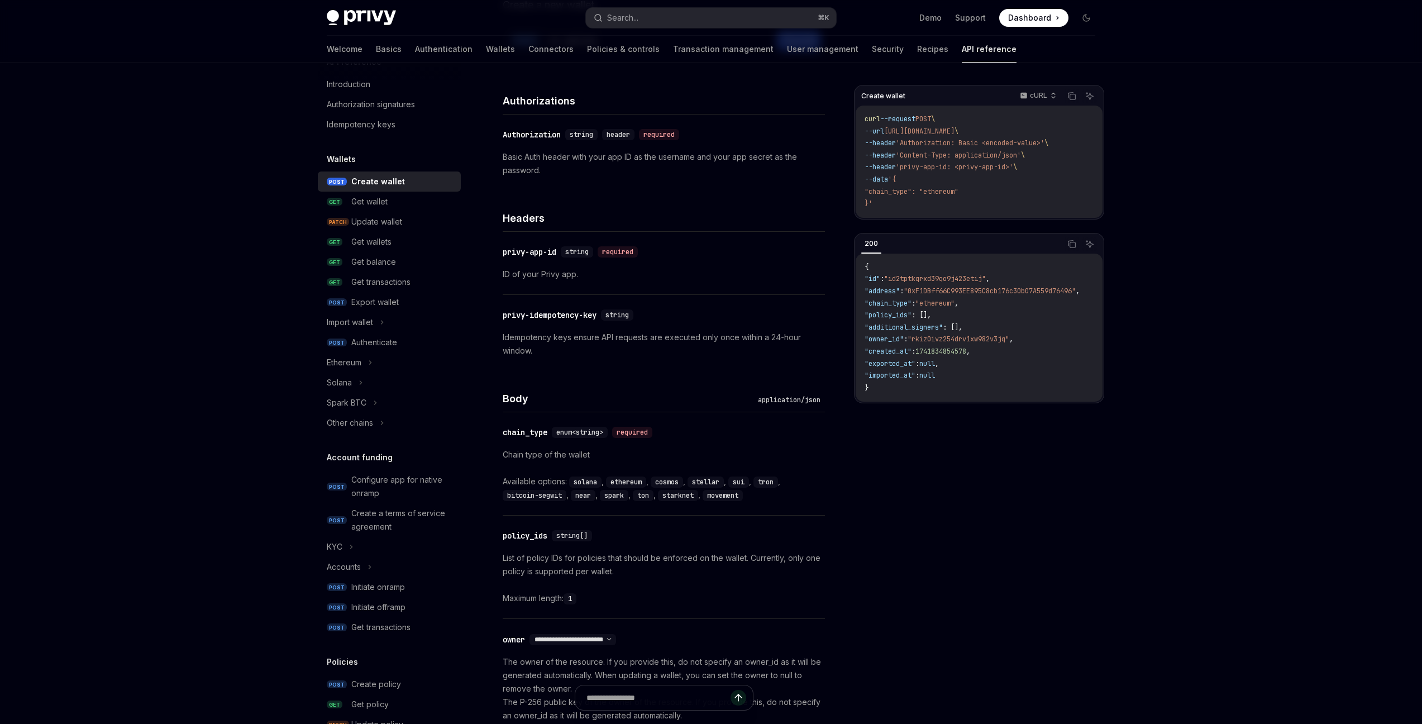
click at [534, 217] on h4 "Headers" at bounding box center [664, 218] width 322 height 15
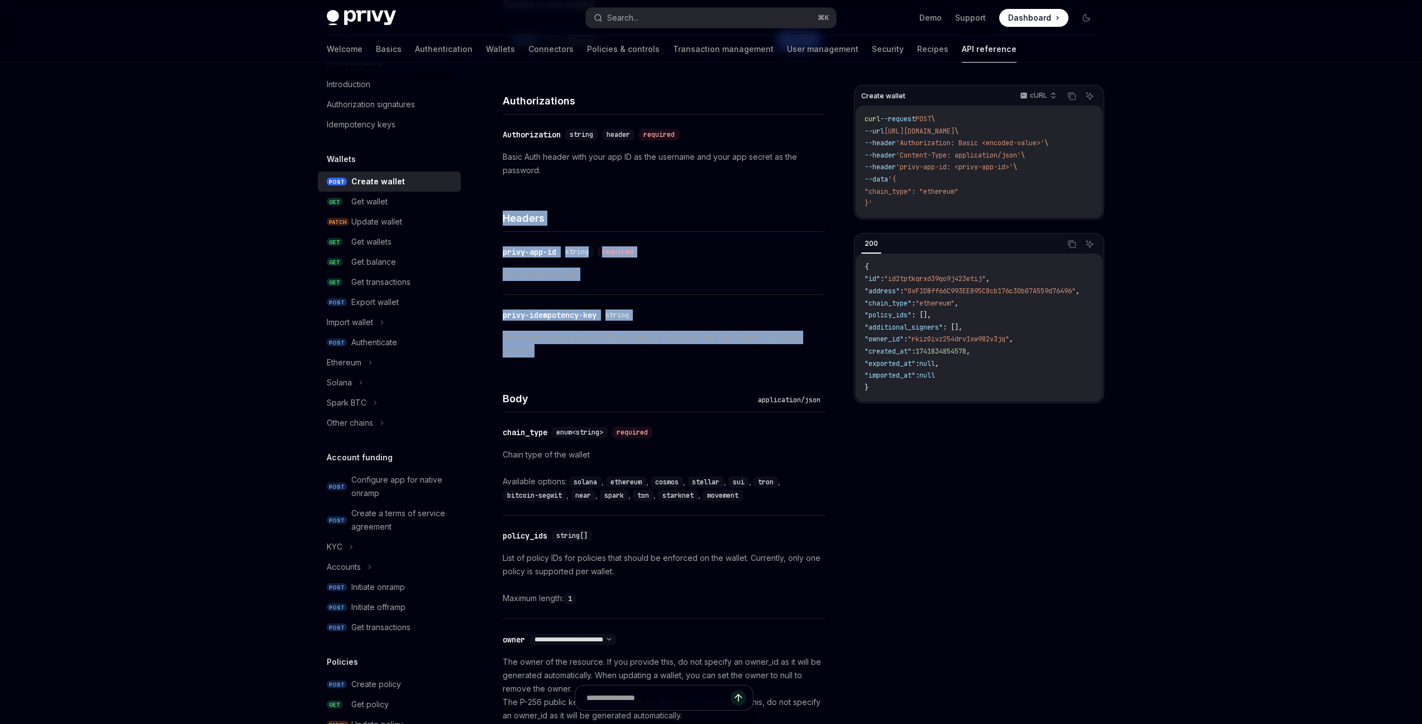
drag, startPoint x: 534, startPoint y: 217, endPoint x: 580, endPoint y: 335, distance: 127.1
click at [580, 335] on div "Headers ​ privy-app-id string required ID of your Privy app. ​ privy-idempotenc…" at bounding box center [664, 280] width 322 height 180
click at [628, 343] on p "Idempotency keys ensure API requests are executed only once within a 24-hour wi…" at bounding box center [664, 344] width 322 height 27
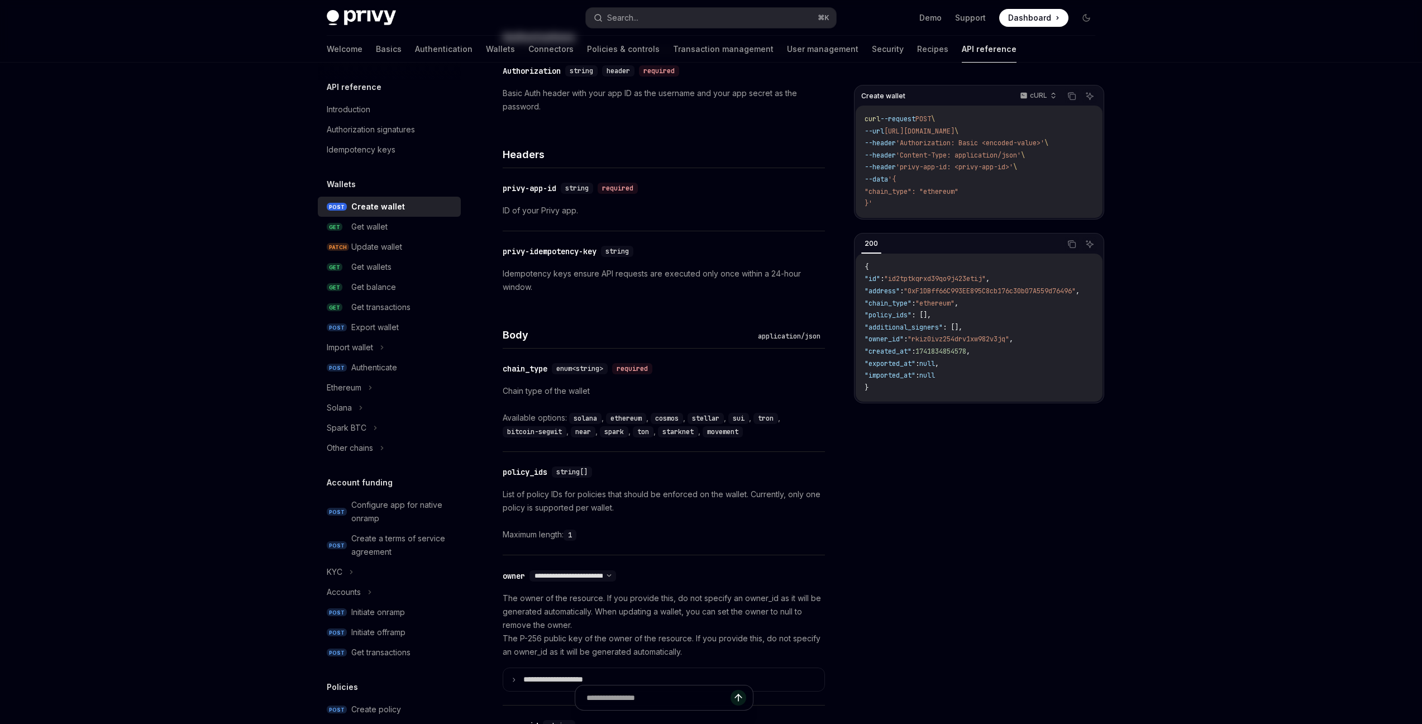
scroll to position [0, 0]
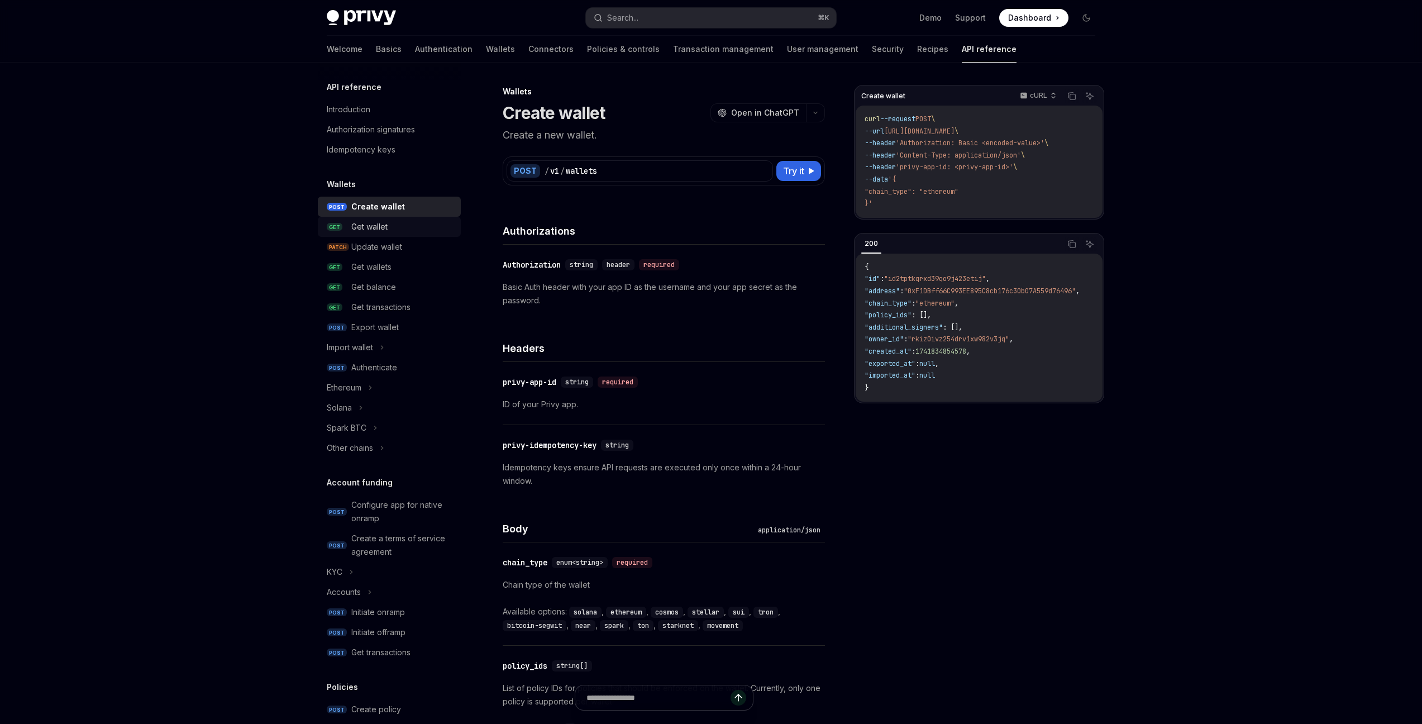
click at [395, 221] on div "Get wallet" at bounding box center [402, 226] width 103 height 13
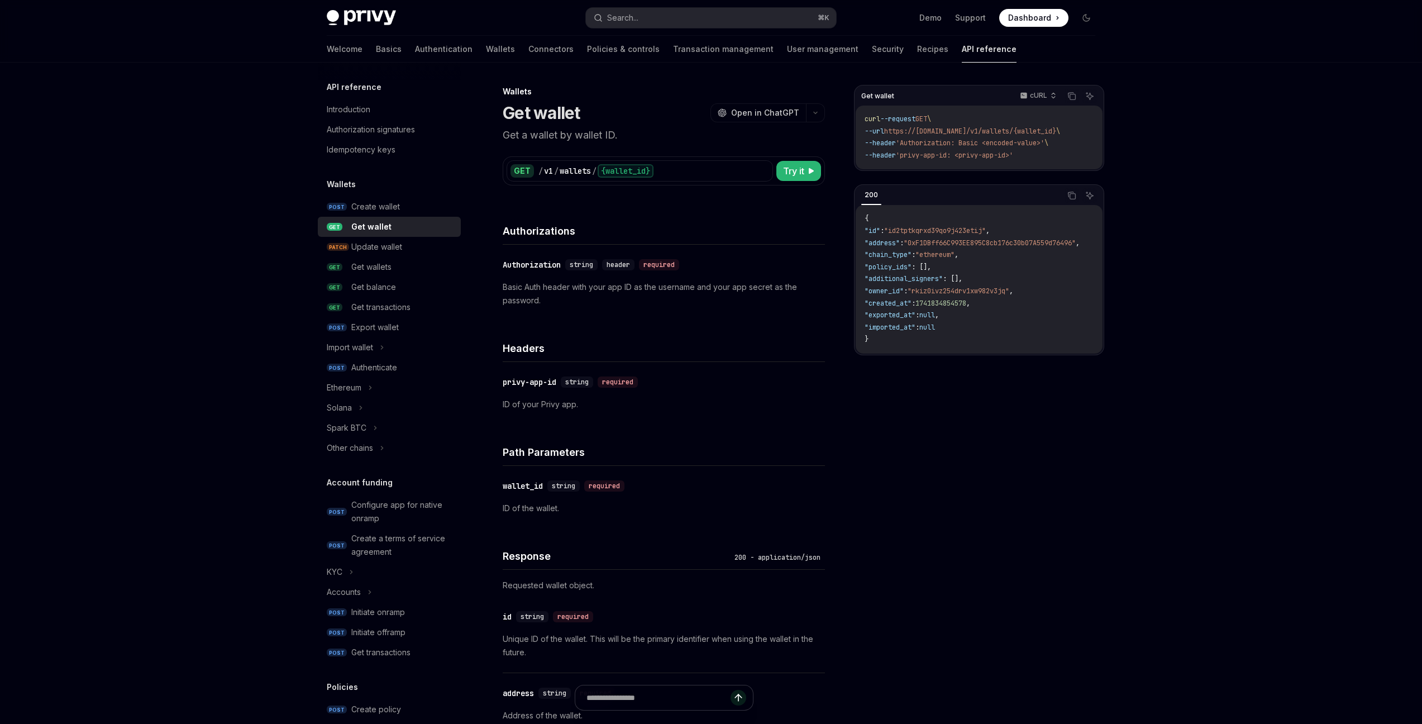
click at [536, 230] on h4 "Authorizations" at bounding box center [664, 230] width 322 height 15
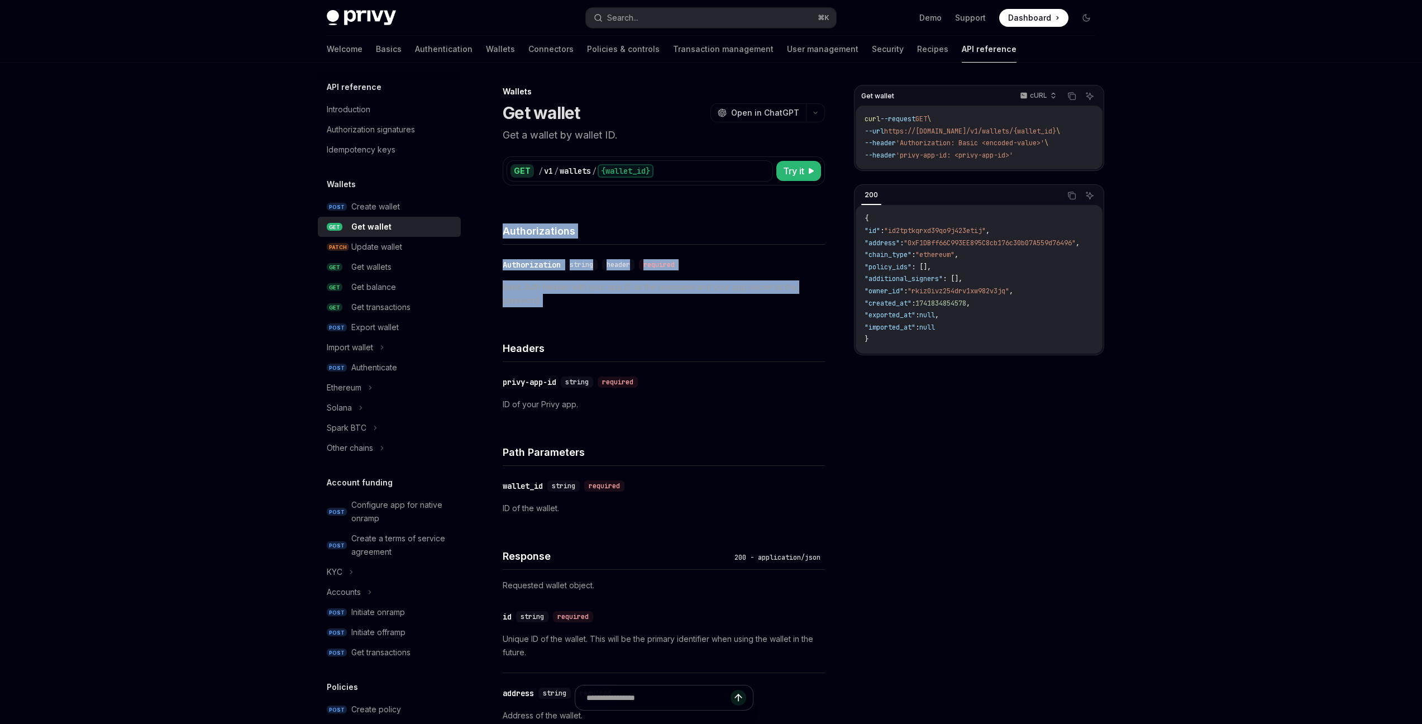
drag, startPoint x: 536, startPoint y: 230, endPoint x: 585, endPoint y: 310, distance: 94.0
click at [556, 315] on div "Authorizations ​ Authorization string header required Basic Auth header with yo…" at bounding box center [664, 261] width 322 height 117
click at [585, 310] on div "​ Authorization string header required Basic Auth header with your app ID as th…" at bounding box center [664, 283] width 322 height 76
drag, startPoint x: 540, startPoint y: 302, endPoint x: 494, endPoint y: 235, distance: 81.0
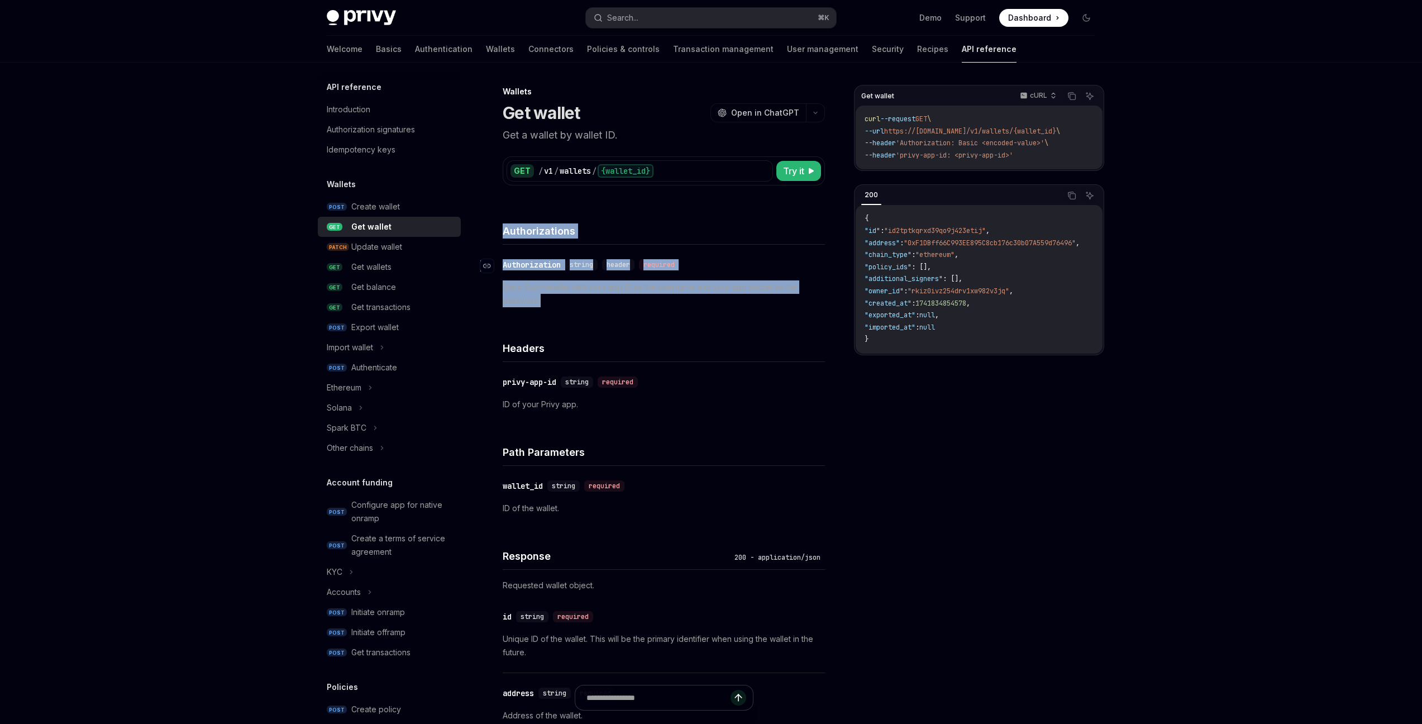
click at [609, 266] on div "header" at bounding box center [618, 264] width 32 height 11
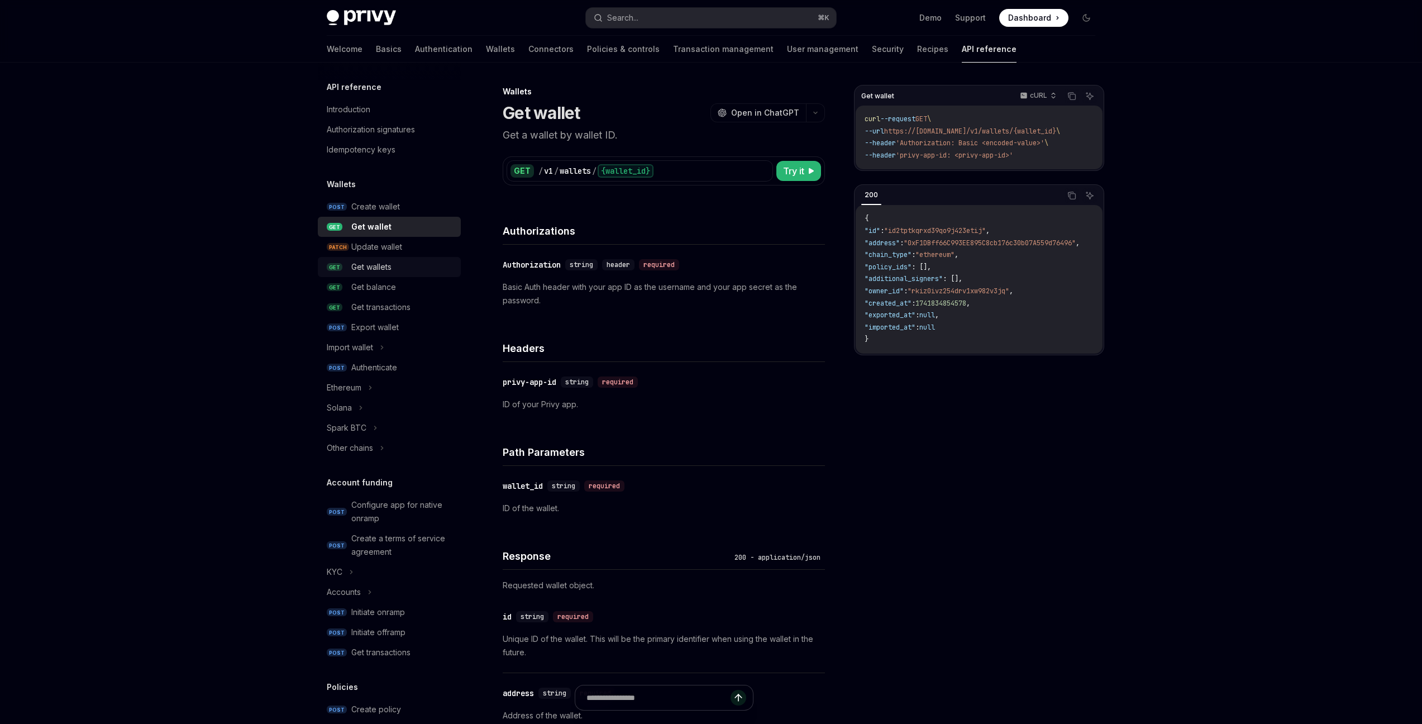
click at [393, 269] on div "Get wallets" at bounding box center [402, 266] width 103 height 13
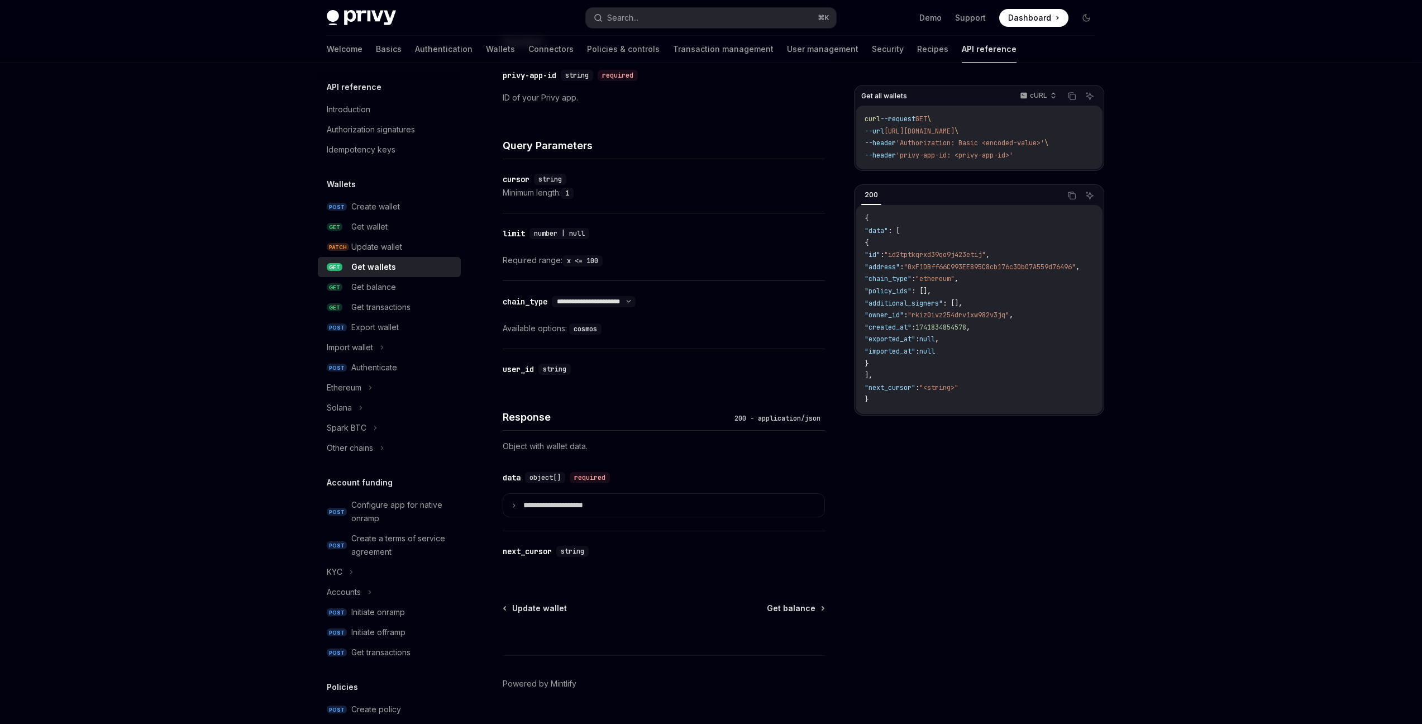
scroll to position [334, 0]
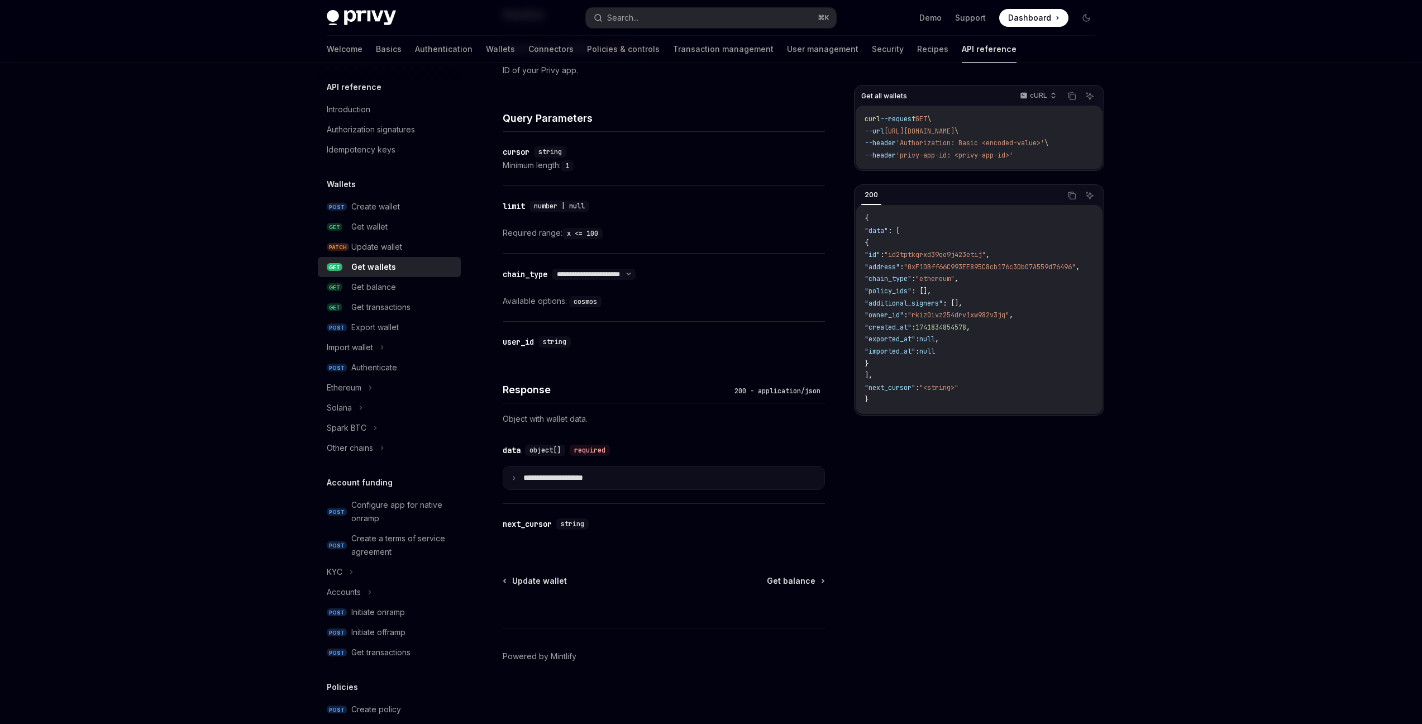
click at [571, 477] on p "**********" at bounding box center [562, 477] width 78 height 9
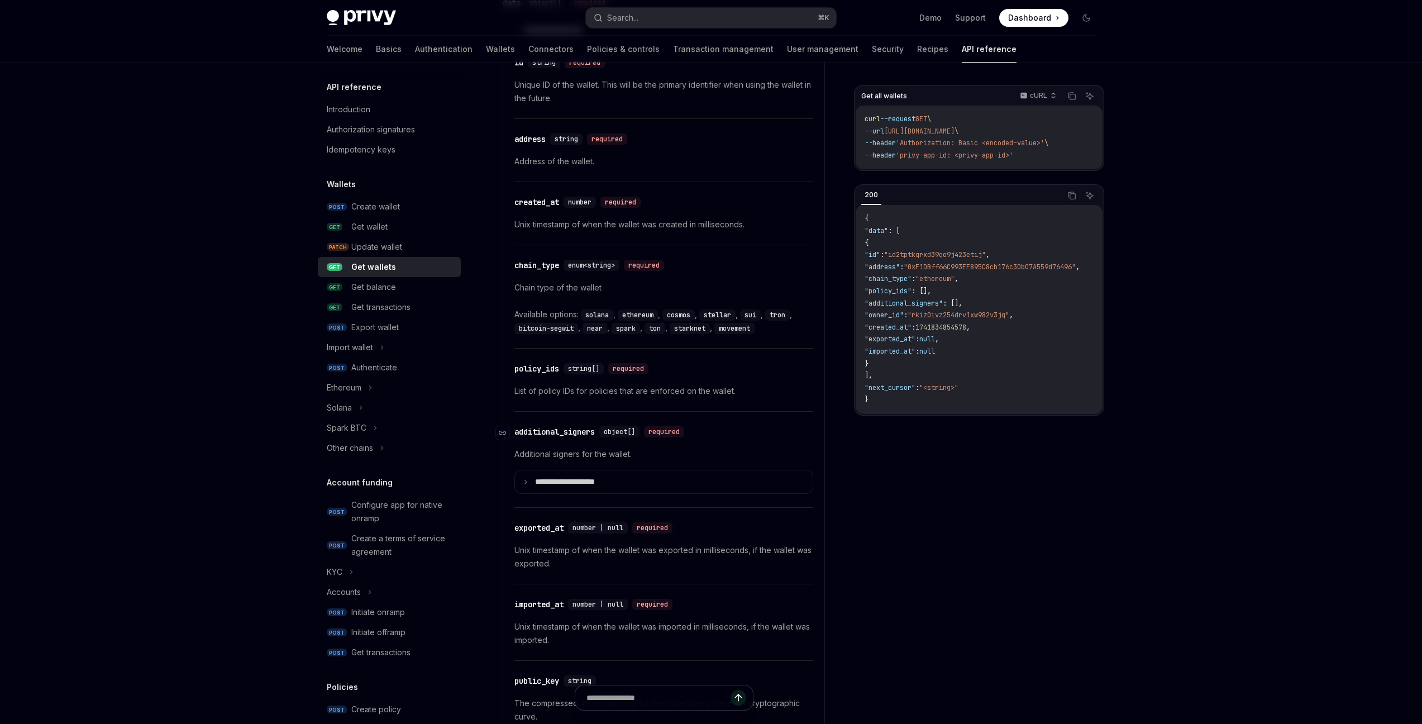
scroll to position [779, 0]
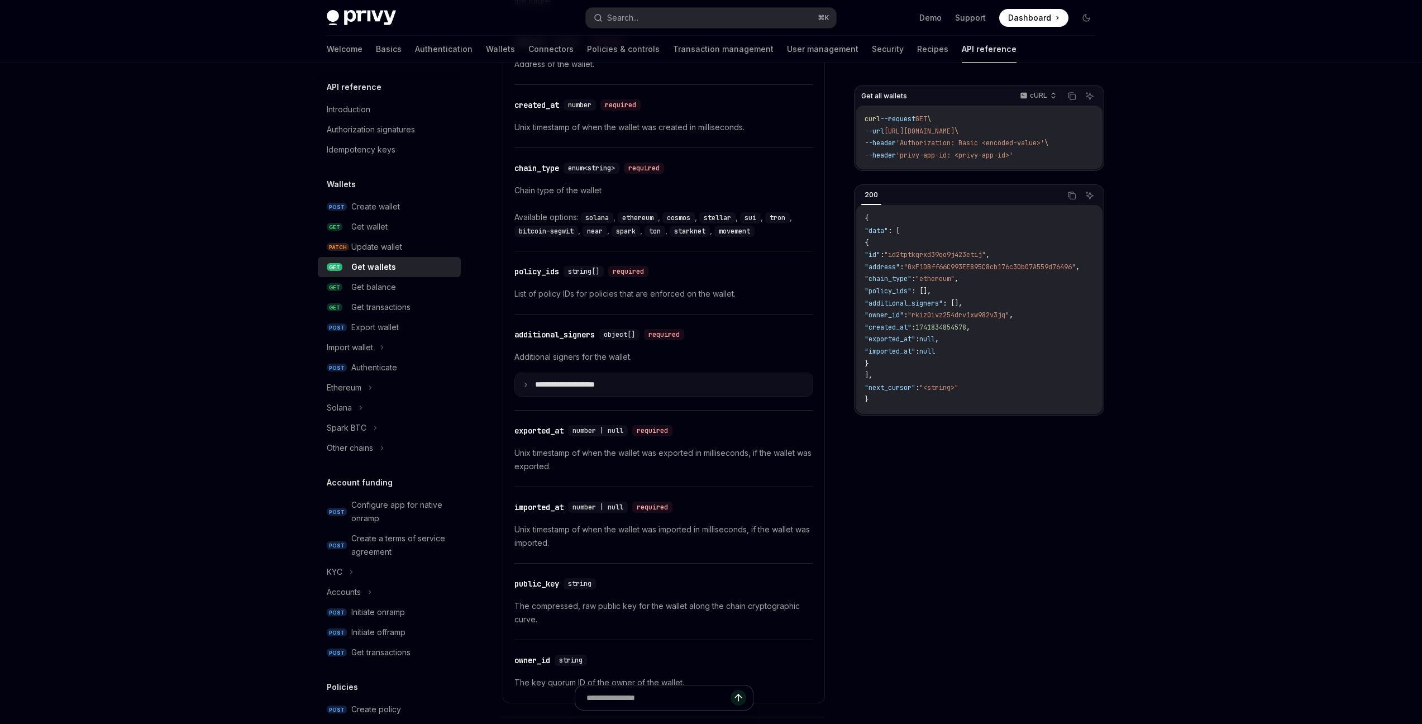
click at [622, 378] on summary "**********" at bounding box center [664, 384] width 298 height 23
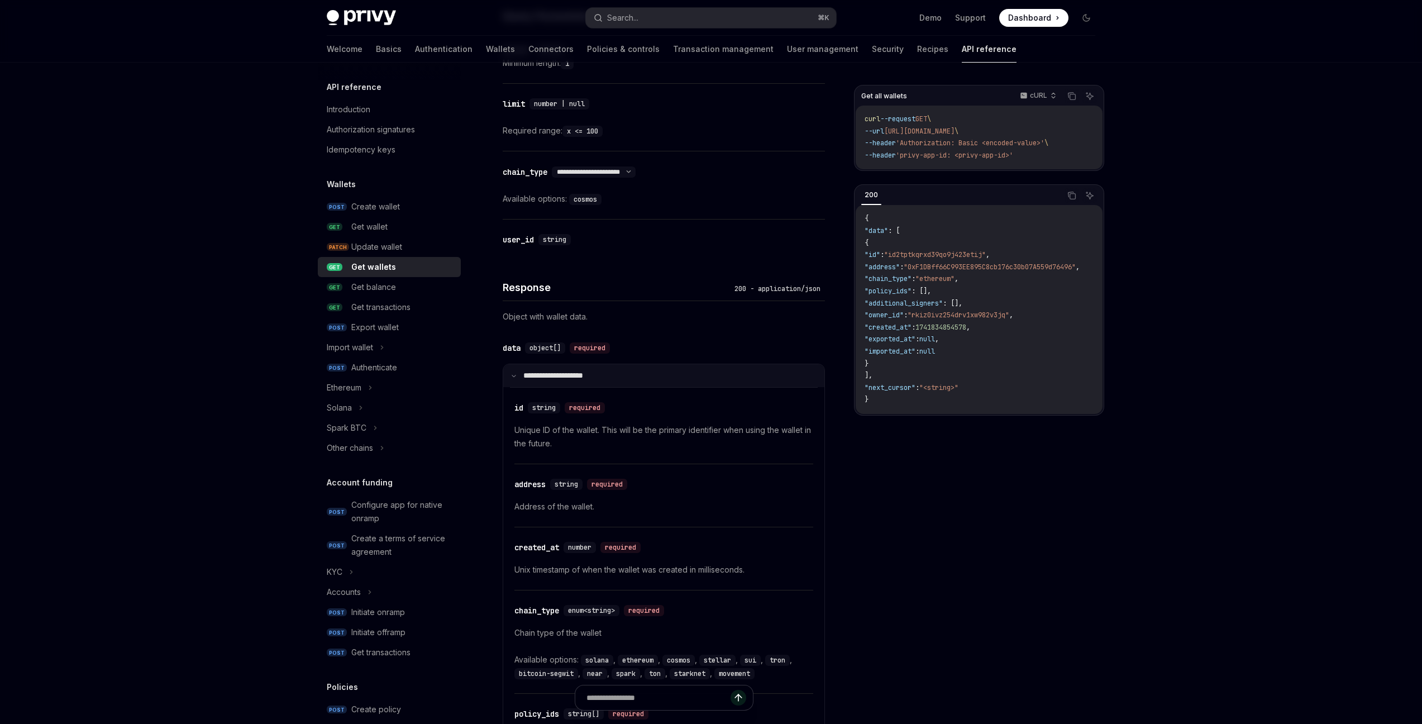
scroll to position [0, 0]
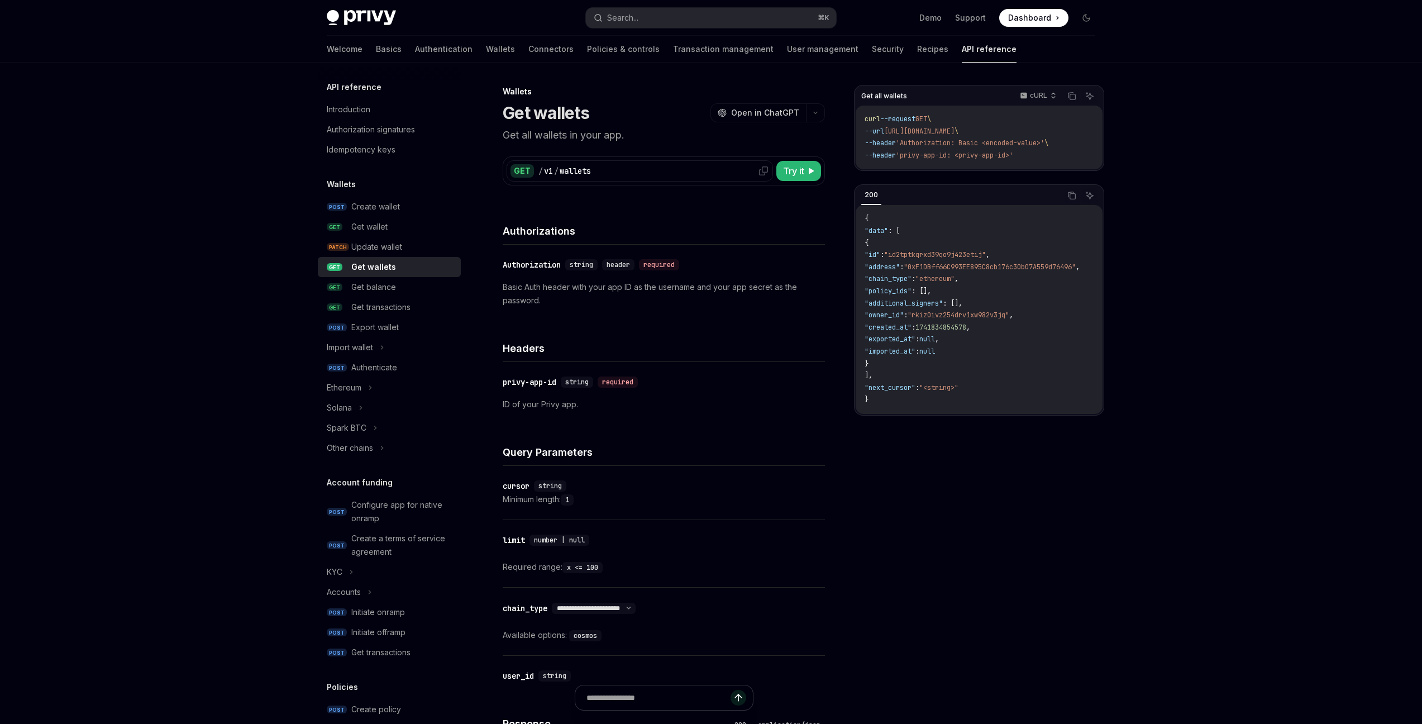
click at [599, 173] on div "/ v1 / wallets" at bounding box center [653, 170] width 231 height 11
click at [780, 169] on button "Try it" at bounding box center [798, 171] width 45 height 20
type textarea "*"
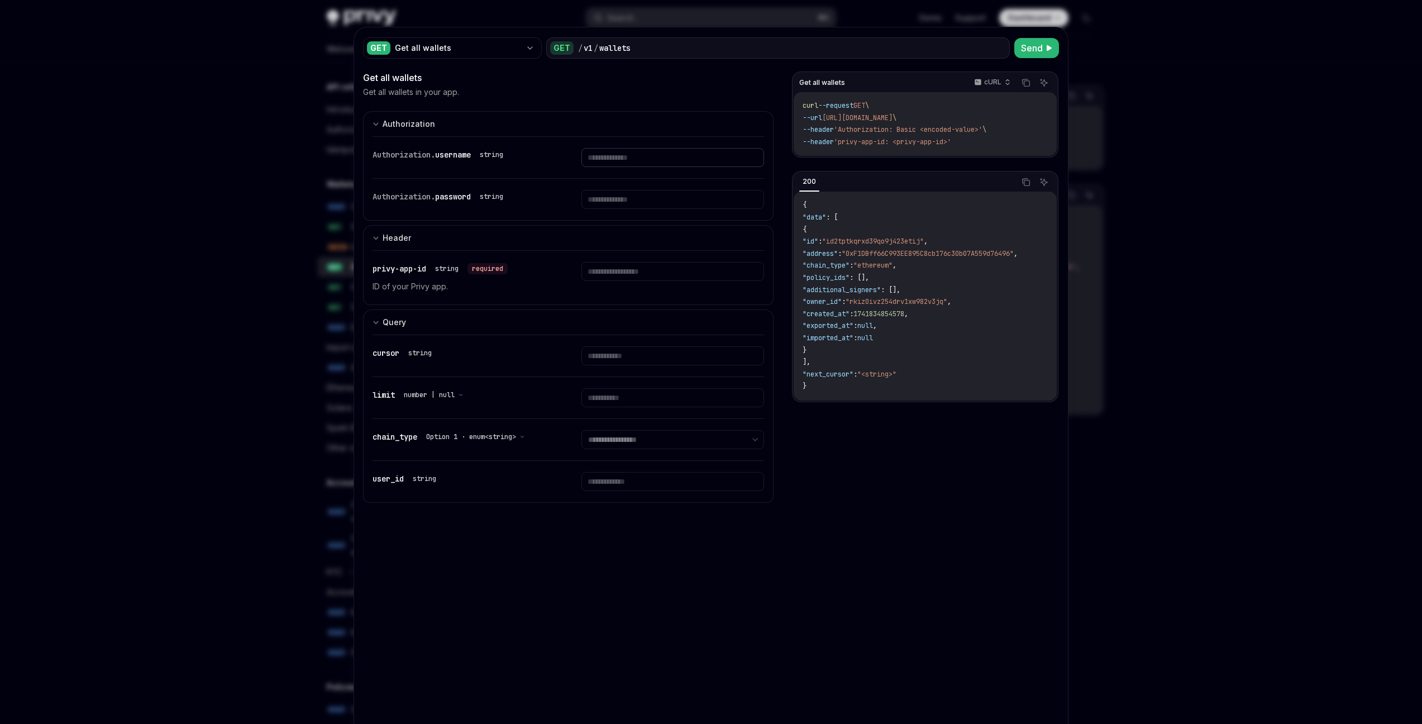
click at [601, 155] on input "text" at bounding box center [672, 157] width 182 height 19
click at [638, 275] on input "text" at bounding box center [672, 271] width 182 height 19
paste input "**********"
type input "**********"
